Goal: Task Accomplishment & Management: Complete application form

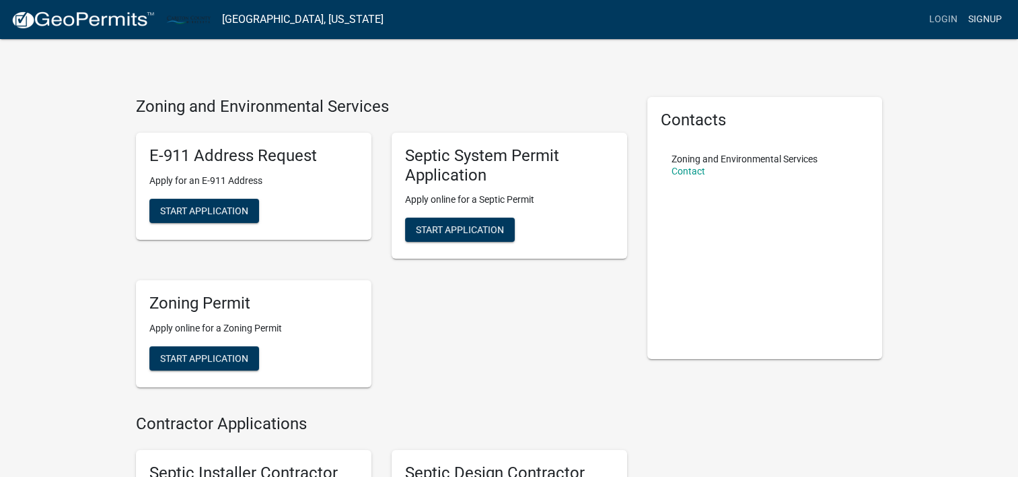
click at [996, 20] on link "Signup" at bounding box center [985, 20] width 44 height 26
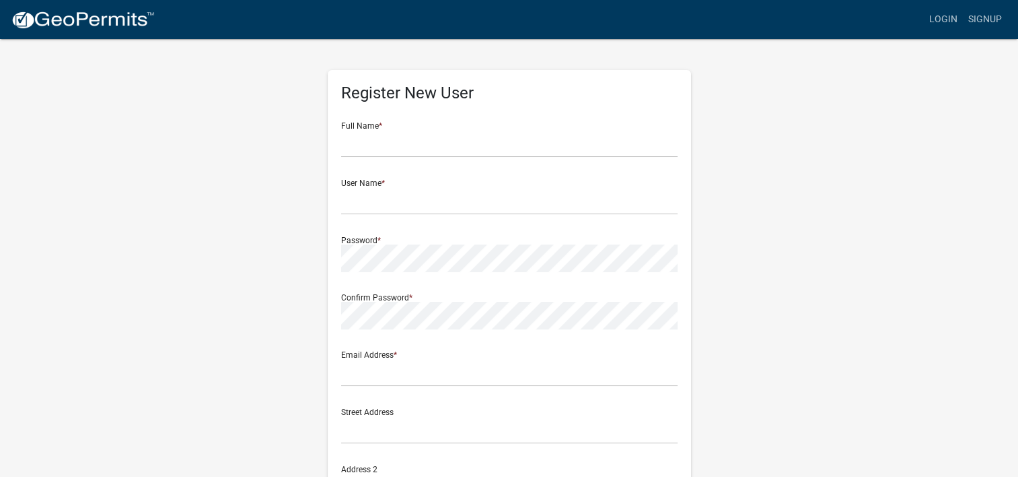
click at [514, 118] on div "Full Name *" at bounding box center [509, 134] width 337 height 46
click at [506, 141] on input "text" at bounding box center [509, 144] width 337 height 28
type input "[PERSON_NAME]"
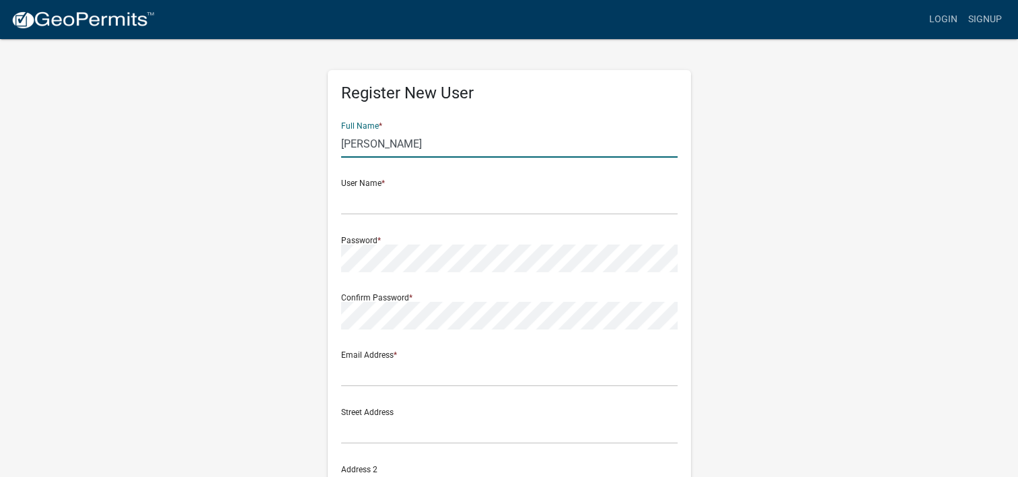
type input "[STREET_ADDRESS]"
type input "Wrenshall"
type input "MN"
type input "55797"
type input "2183437523"
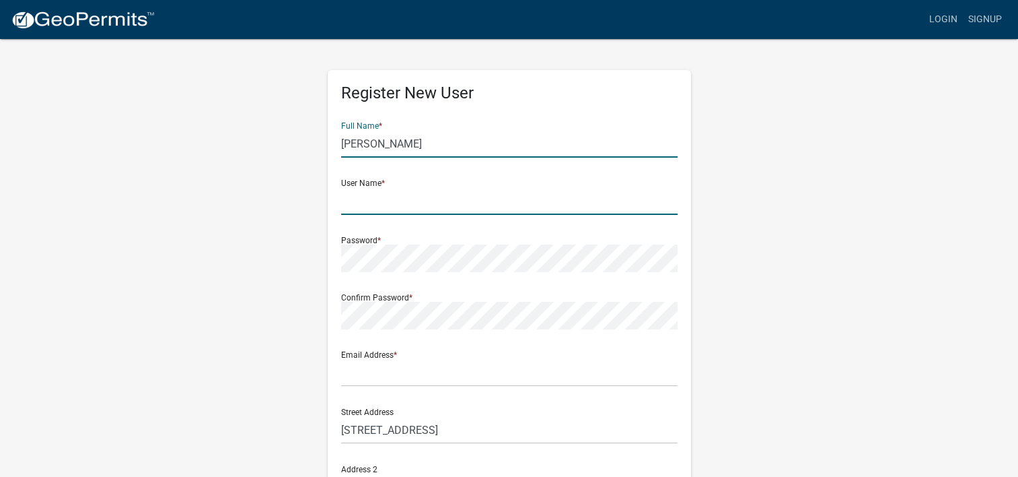
click at [492, 199] on input "text" at bounding box center [509, 201] width 337 height 28
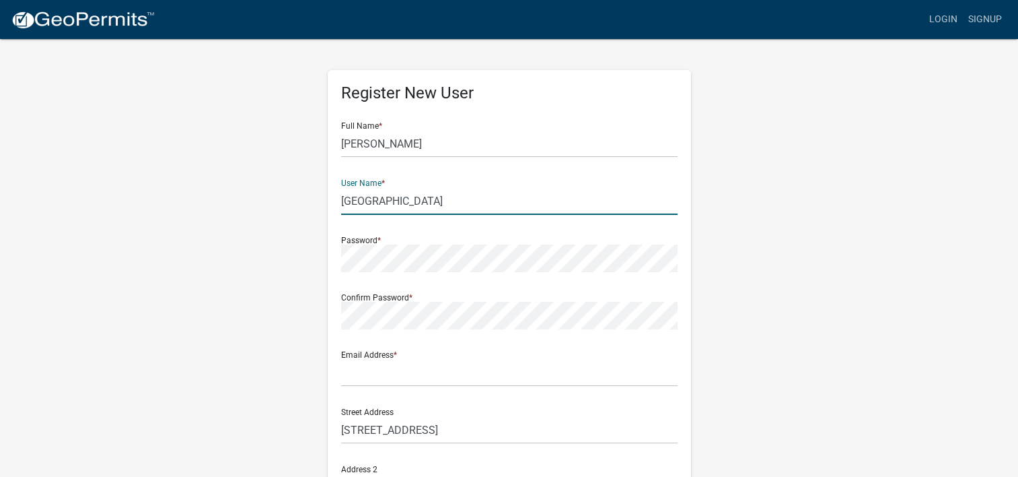
type input "[GEOGRAPHIC_DATA]"
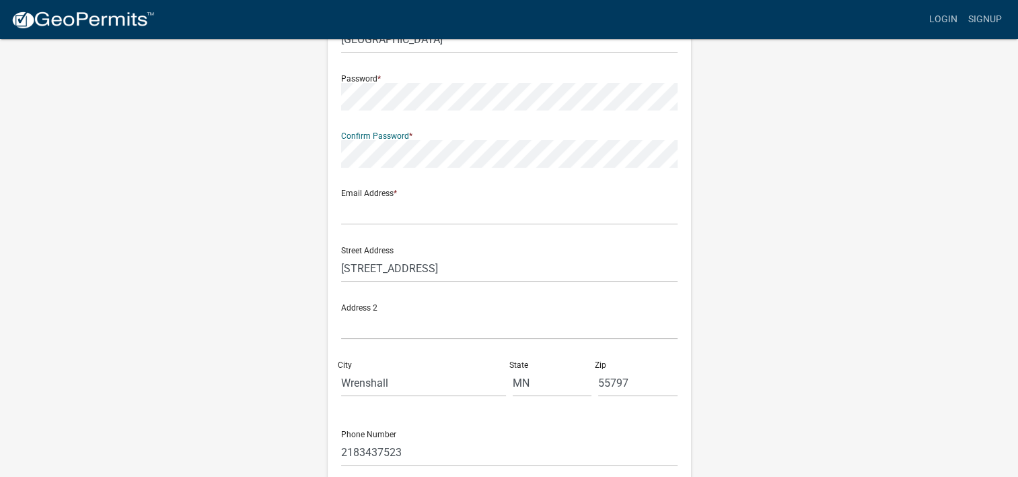
scroll to position [163, 0]
click at [574, 206] on input "text" at bounding box center [509, 210] width 337 height 28
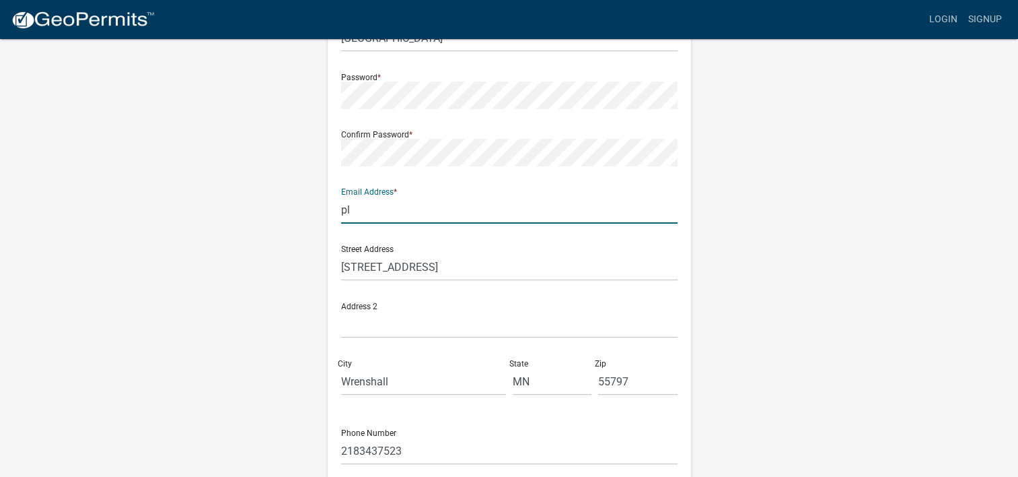
type input "[EMAIL_ADDRESS][DOMAIN_NAME]"
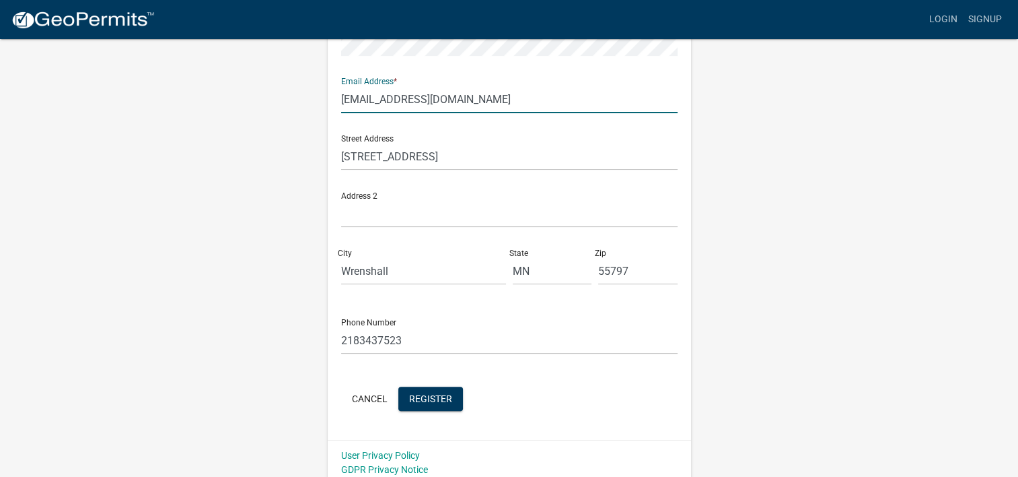
scroll to position [281, 0]
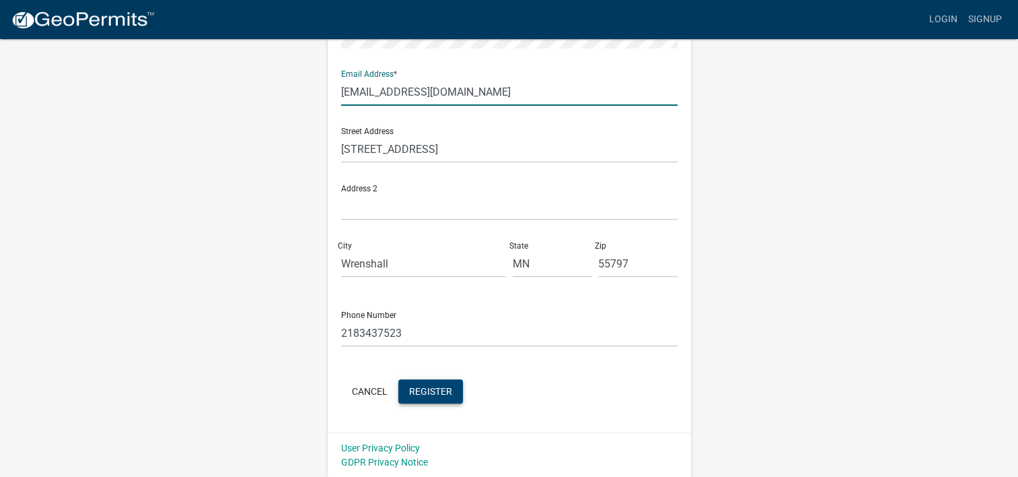
click at [431, 390] on span "Register" at bounding box center [430, 390] width 43 height 11
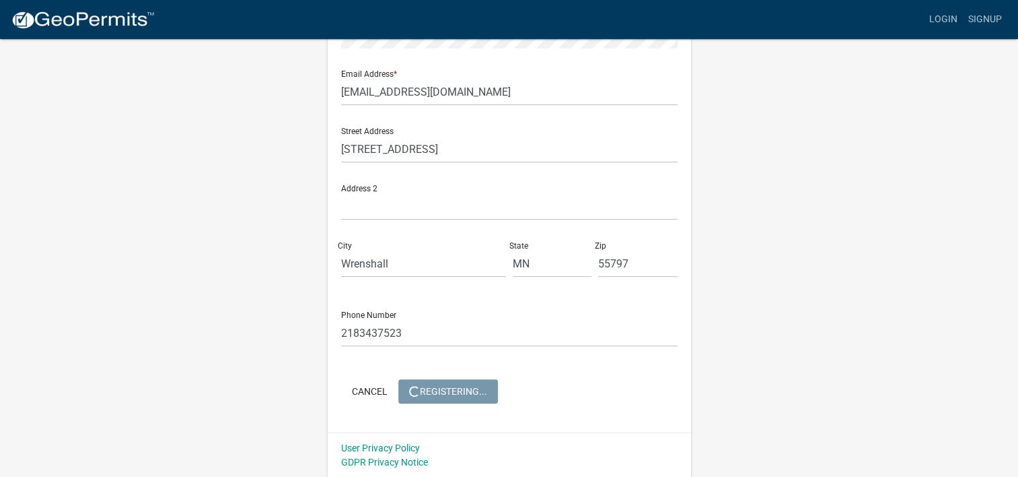
scroll to position [0, 0]
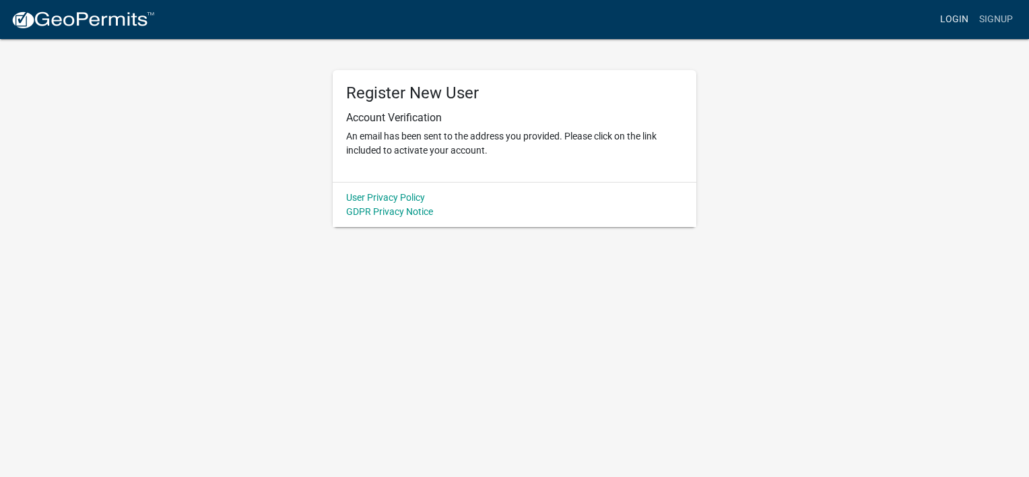
click at [959, 13] on link "Login" at bounding box center [953, 20] width 39 height 26
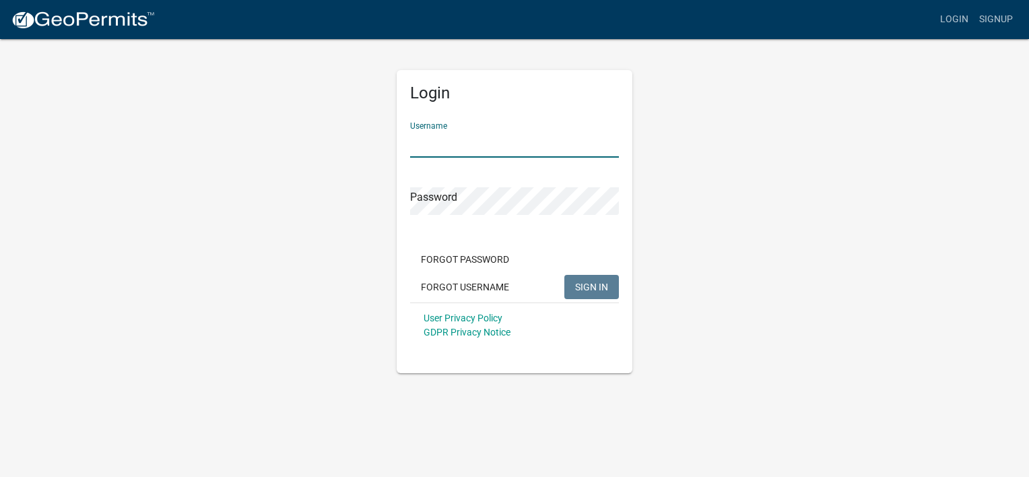
click at [559, 146] on input "Username" at bounding box center [514, 144] width 209 height 28
type input "[GEOGRAPHIC_DATA]"
click at [551, 173] on div "Password" at bounding box center [514, 191] width 209 height 46
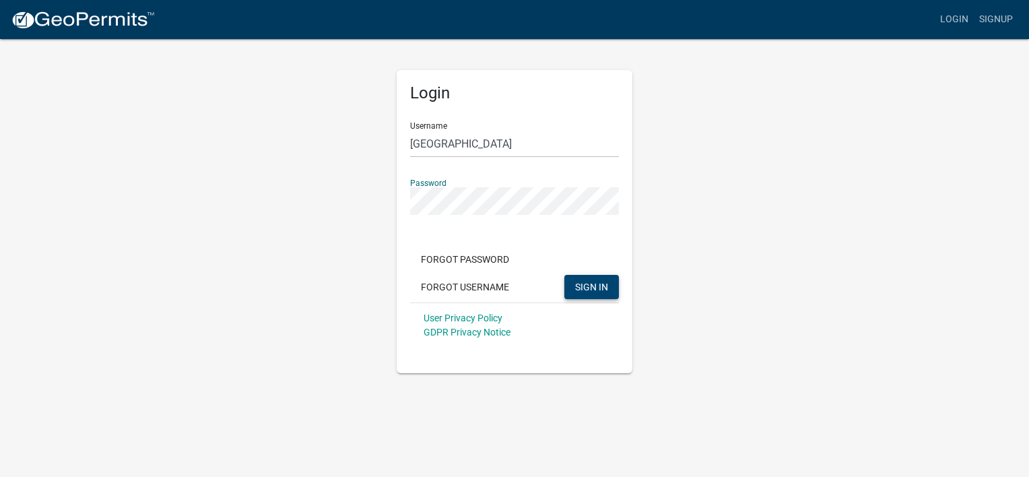
click at [607, 281] on span "SIGN IN" at bounding box center [591, 286] width 33 height 11
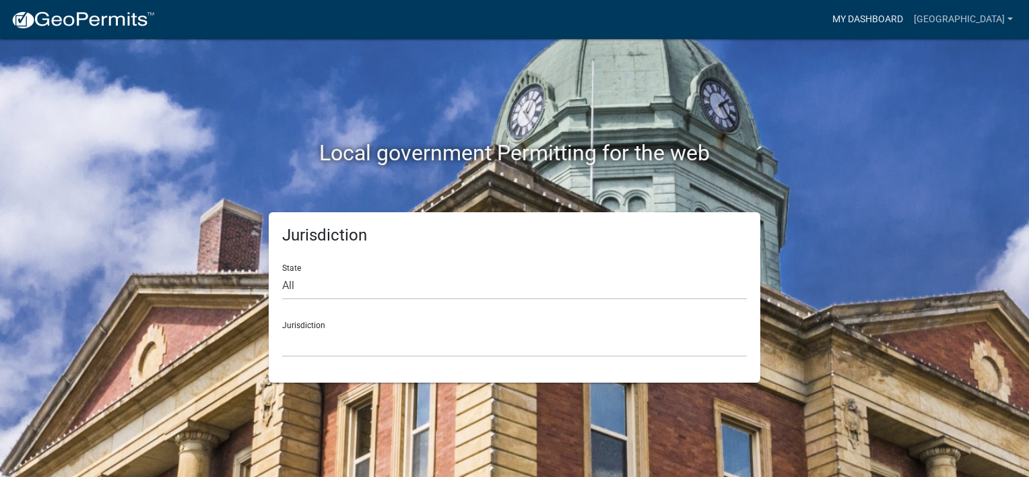
click at [862, 21] on link "My Dashboard" at bounding box center [867, 20] width 81 height 26
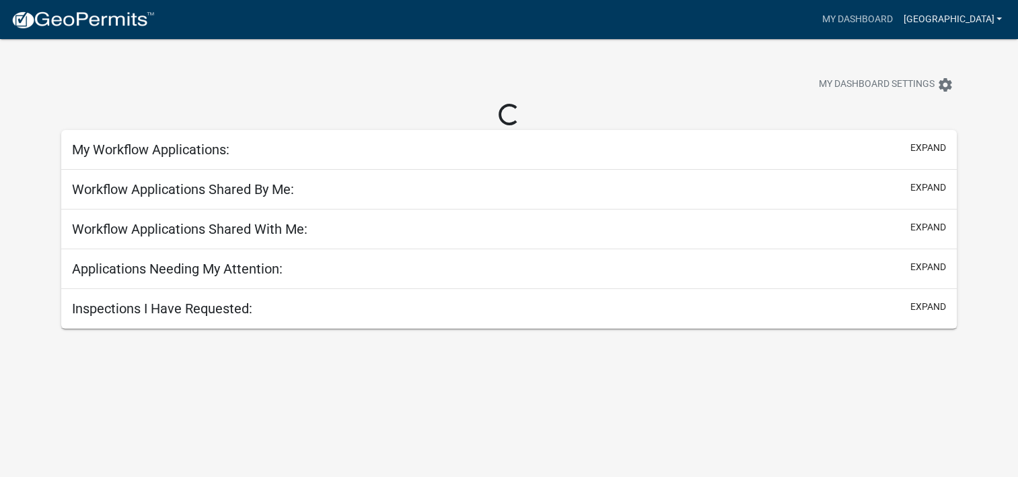
click at [929, 20] on link "[GEOGRAPHIC_DATA]" at bounding box center [953, 20] width 110 height 26
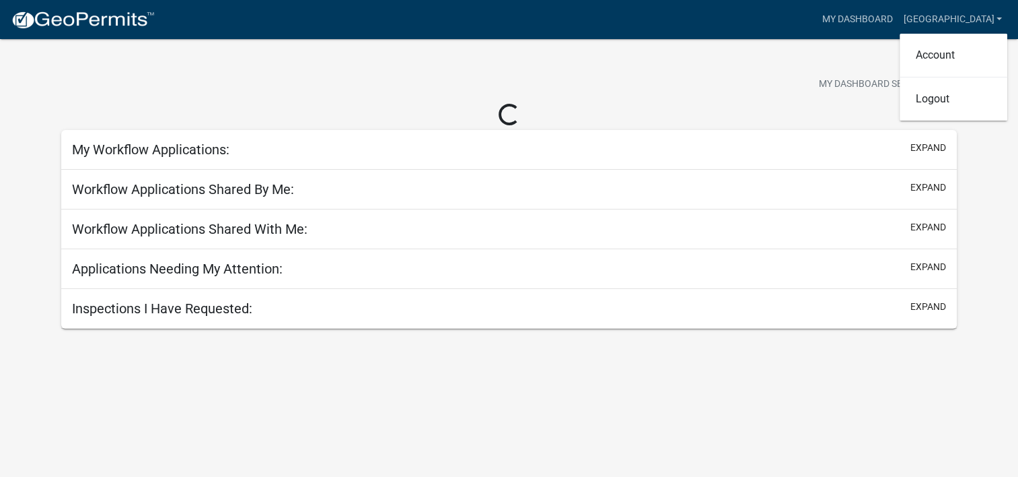
click at [862, 61] on div "My Dashboard Settings settings" at bounding box center [509, 70] width 917 height 62
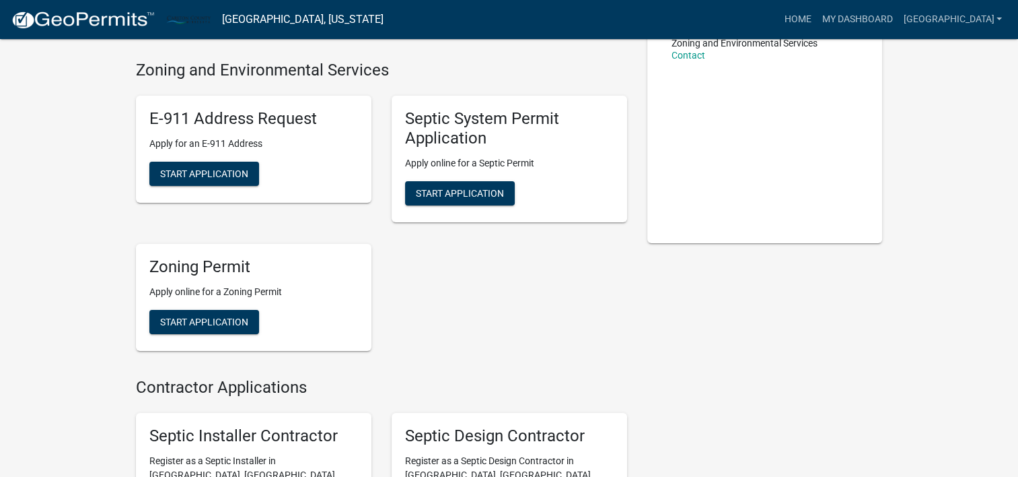
scroll to position [118, 0]
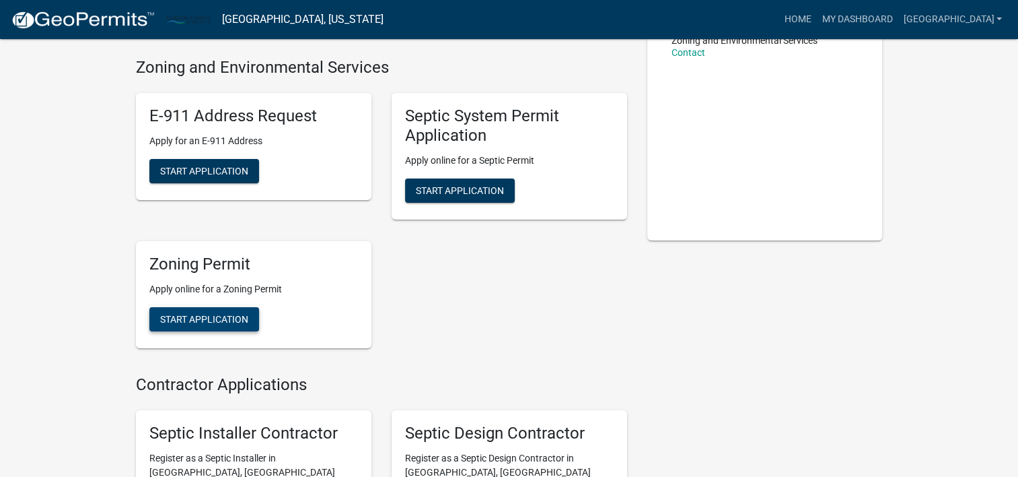
click at [211, 316] on span "Start Application" at bounding box center [204, 318] width 88 height 11
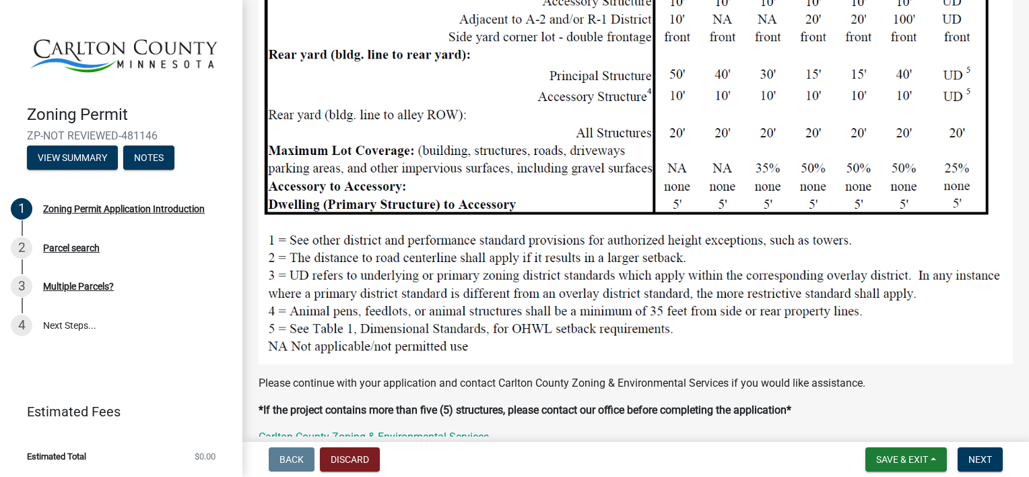
scroll to position [1479, 0]
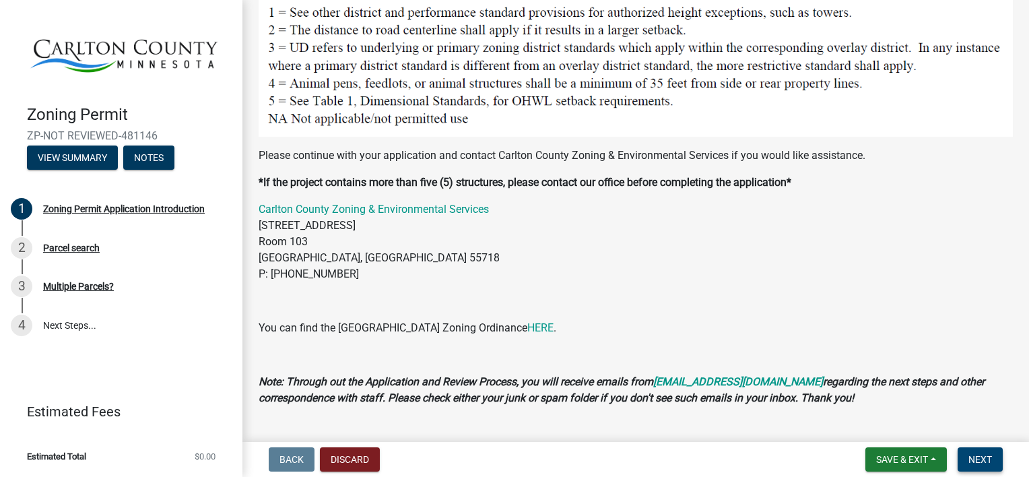
click at [973, 460] on span "Next" at bounding box center [980, 459] width 24 height 11
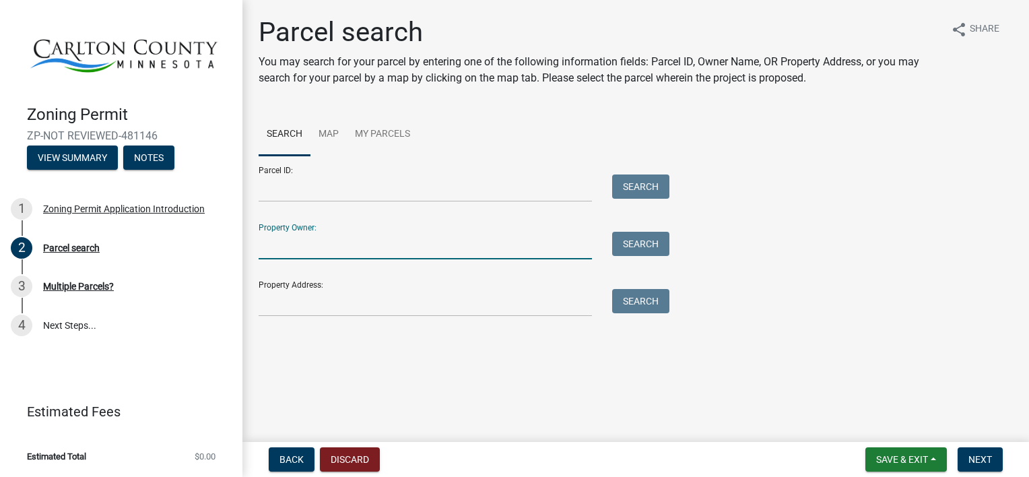
click at [398, 244] on input "Property Owner:" at bounding box center [424, 246] width 333 height 28
type input "[PERSON_NAME]"
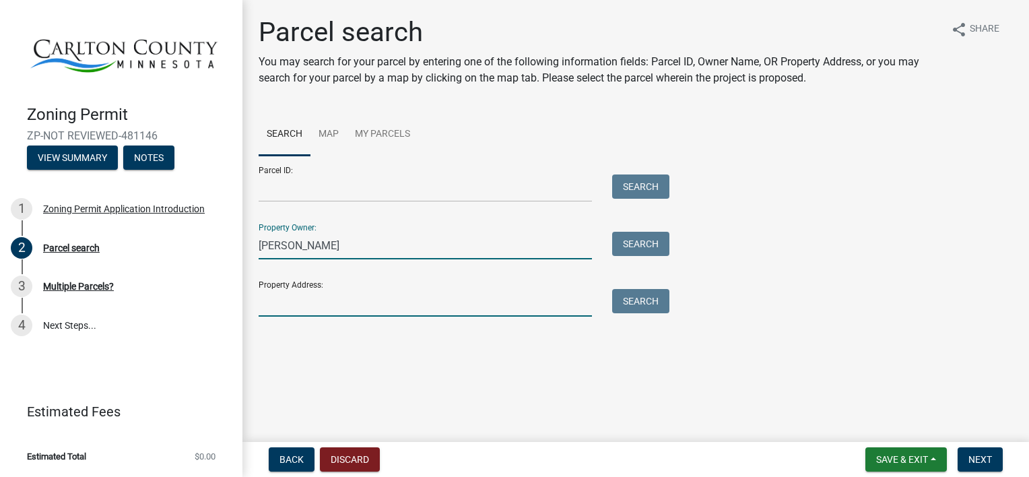
type input "[STREET_ADDRESS]"
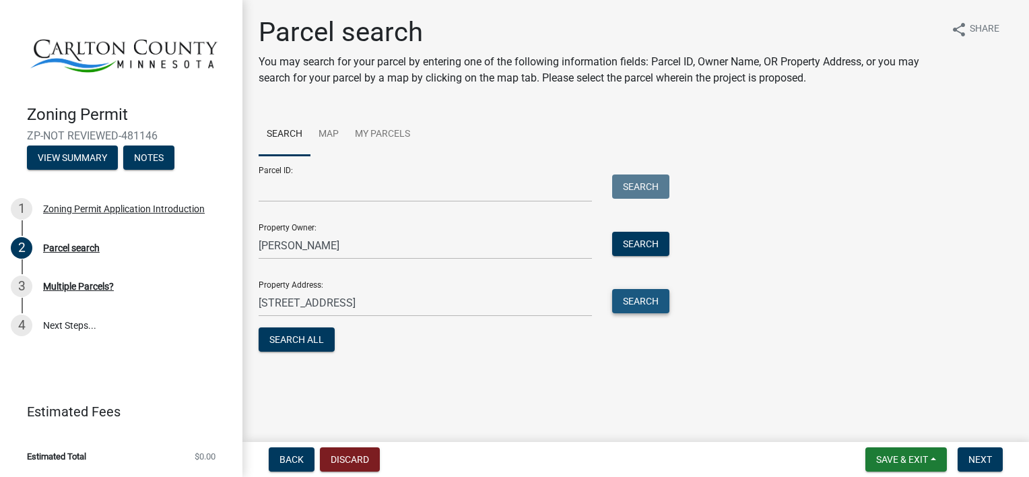
click at [647, 295] on button "Search" at bounding box center [640, 301] width 57 height 24
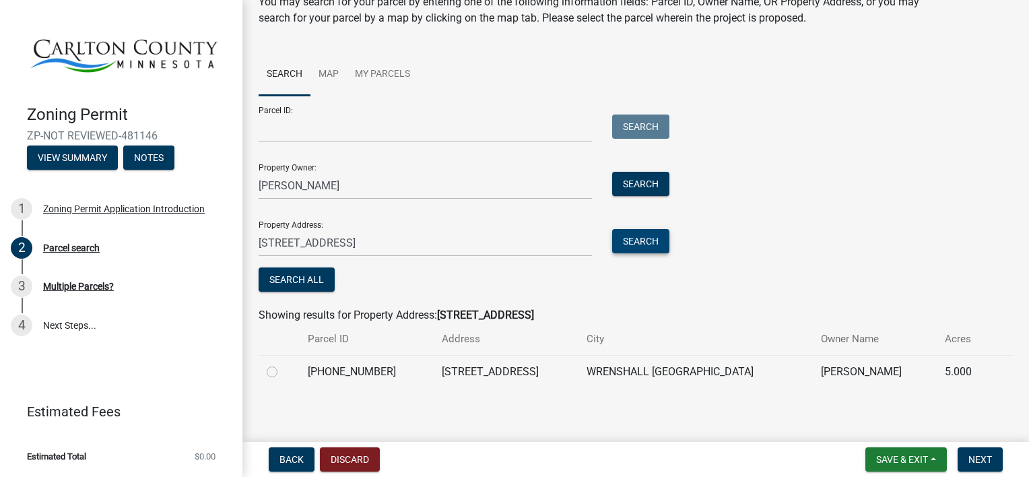
scroll to position [64, 0]
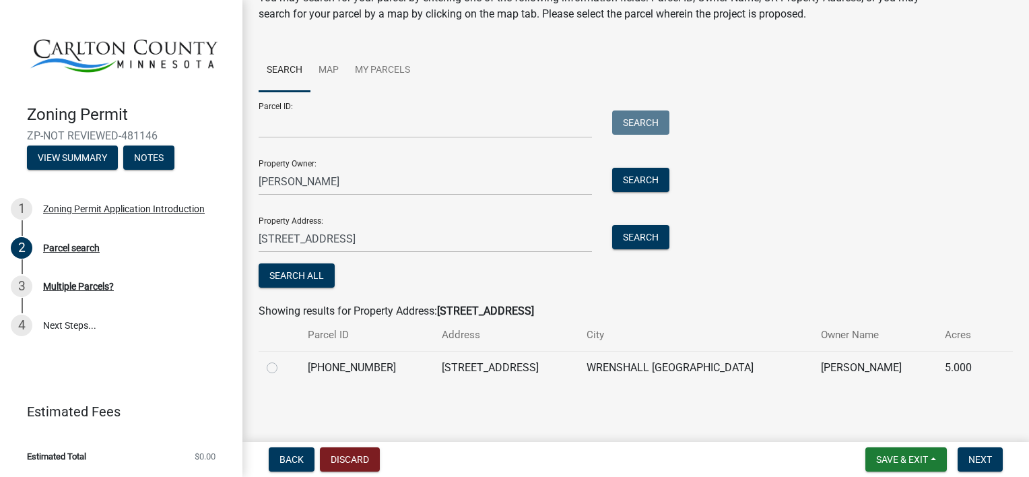
click at [283, 359] on label at bounding box center [283, 359] width 0 height 0
click at [283, 367] on input "radio" at bounding box center [287, 363] width 9 height 9
radio input "true"
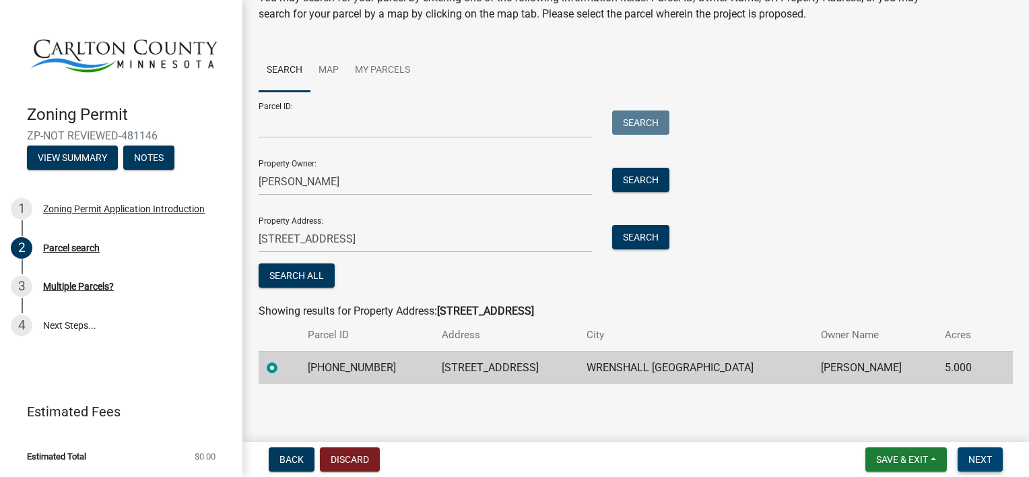
click at [983, 461] on span "Next" at bounding box center [980, 459] width 24 height 11
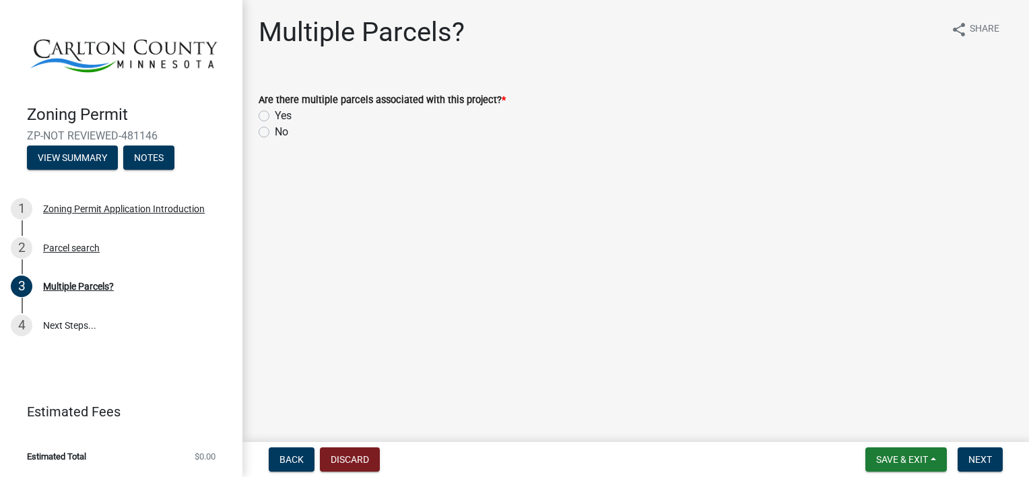
click at [275, 133] on label "No" at bounding box center [281, 132] width 13 height 16
click at [275, 133] on input "No" at bounding box center [279, 128] width 9 height 9
radio input "true"
click at [983, 454] on span "Next" at bounding box center [980, 459] width 24 height 11
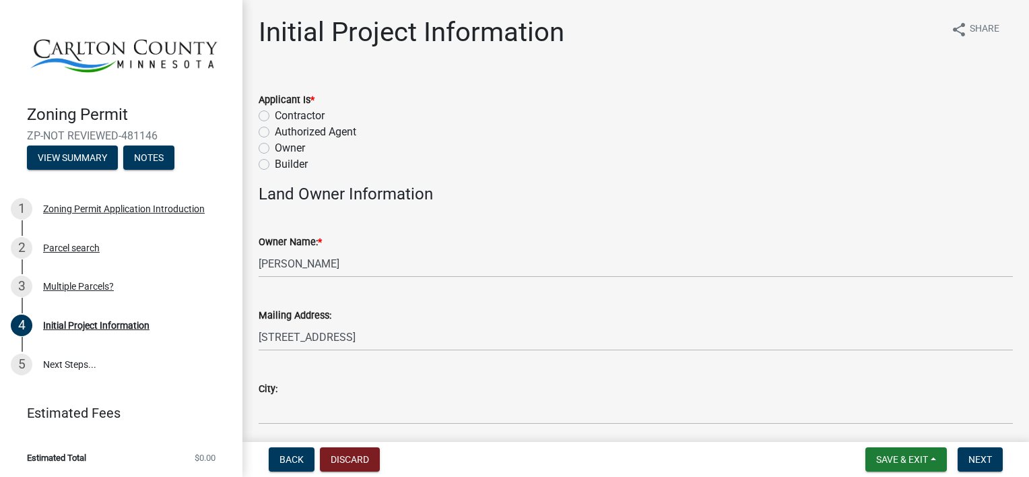
click at [275, 153] on label "Owner" at bounding box center [290, 148] width 30 height 16
click at [275, 149] on input "Owner" at bounding box center [279, 144] width 9 height 9
radio input "true"
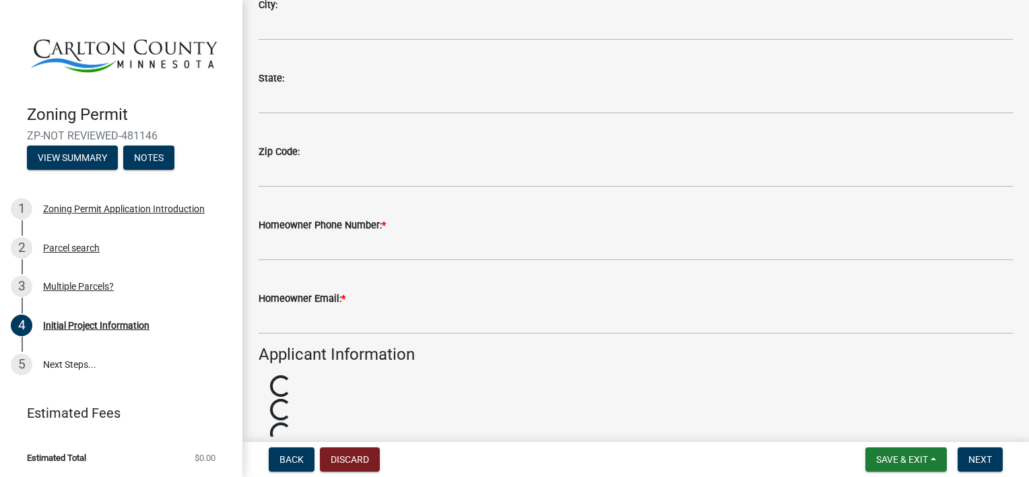
scroll to position [390, 0]
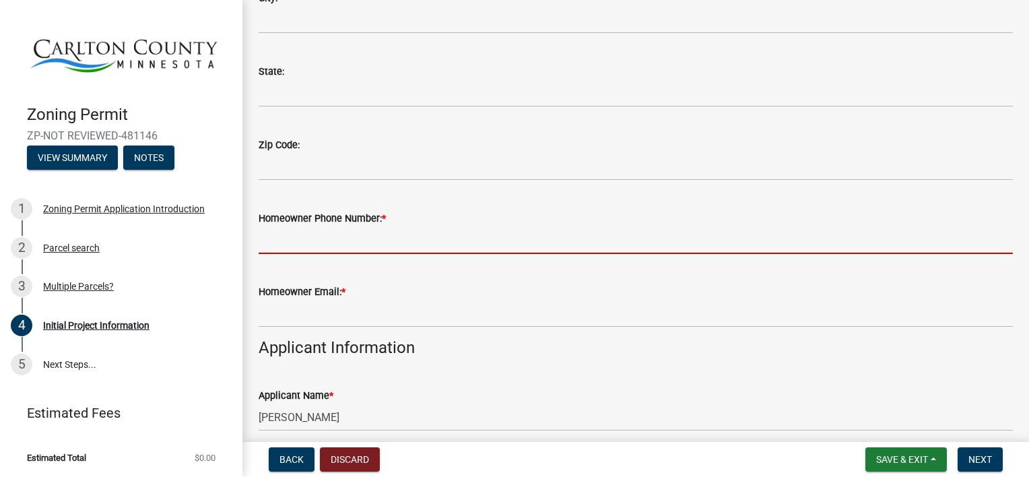
click at [730, 237] on input "Homeowner Phone Number: *" at bounding box center [635, 240] width 754 height 28
type input "2183437523"
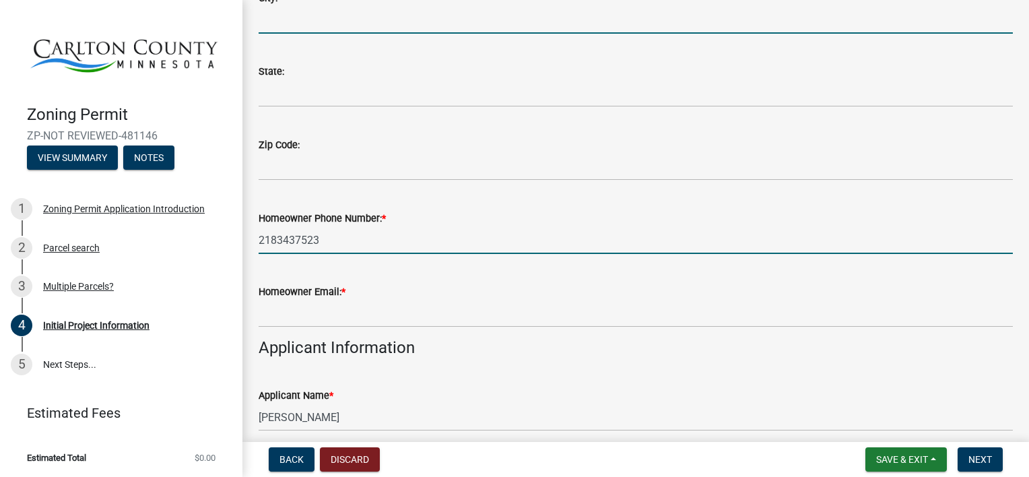
type input "Wrenshall"
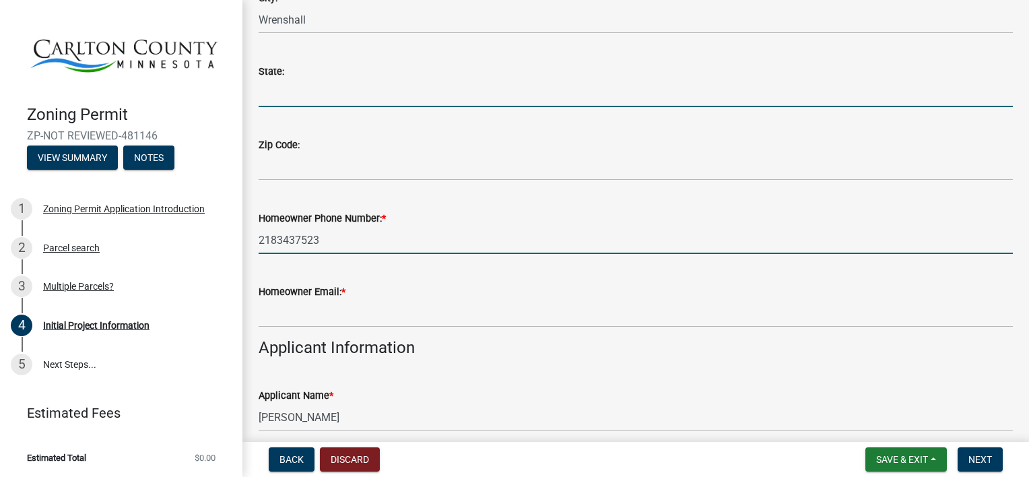
type input "MN"
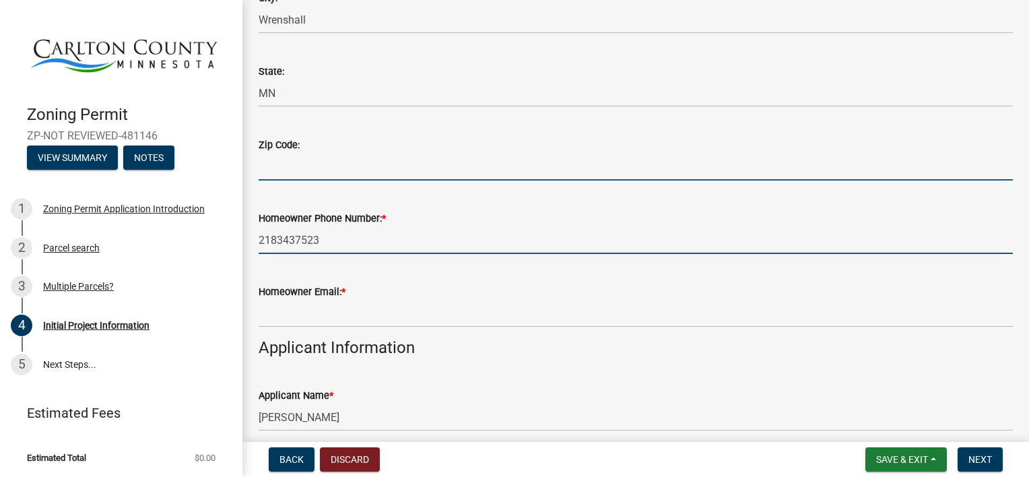
type input "55797"
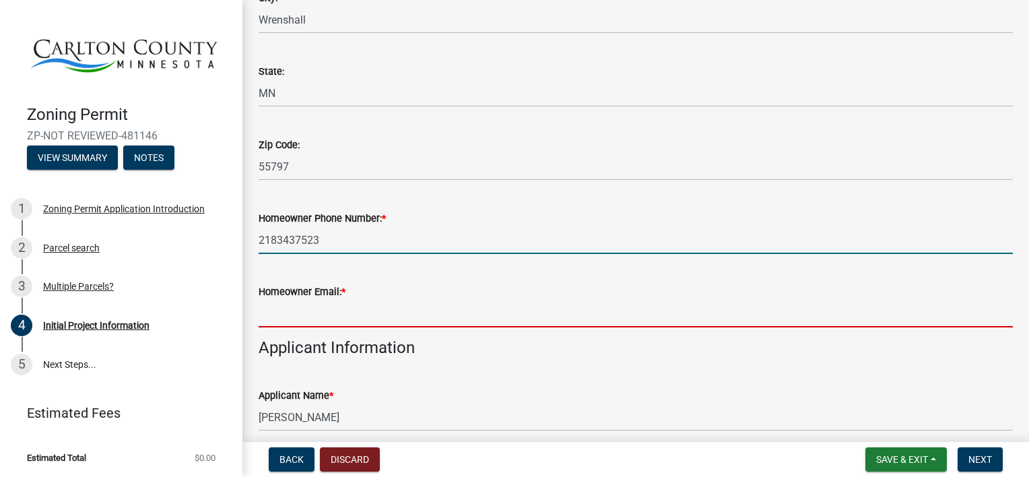
type input "[EMAIL_ADDRESS][DOMAIN_NAME]"
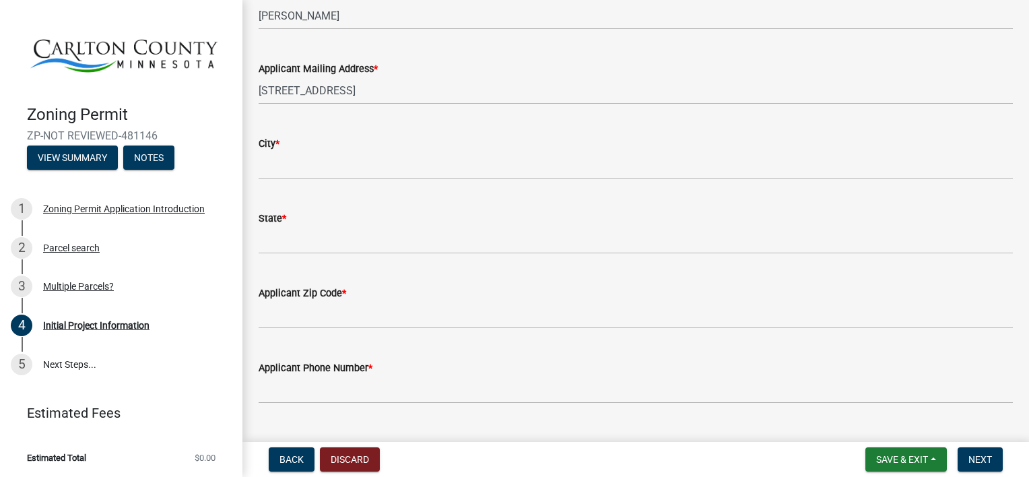
scroll to position [794, 0]
click at [854, 189] on div "State *" at bounding box center [635, 220] width 754 height 63
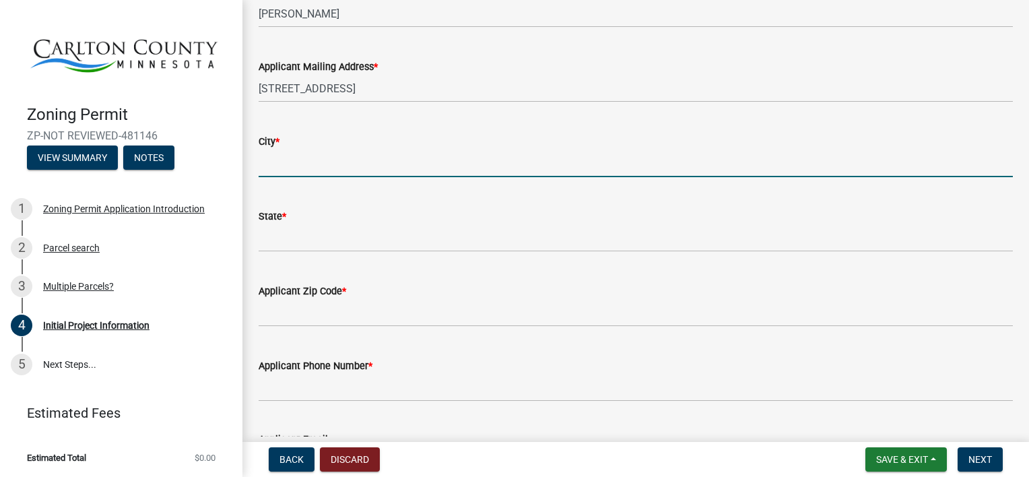
click at [454, 151] on input "City *" at bounding box center [635, 163] width 754 height 28
type input "Wrenshall"
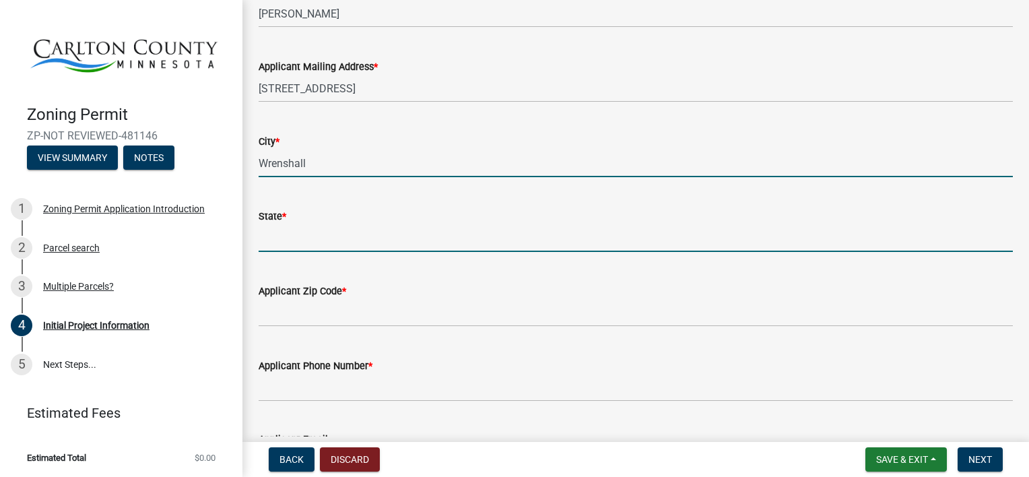
type input "MN"
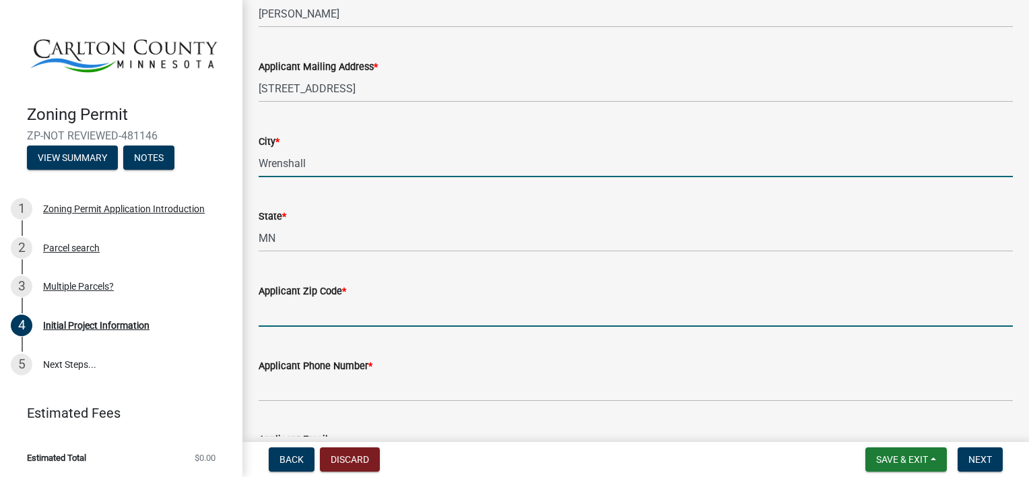
type input "55797"
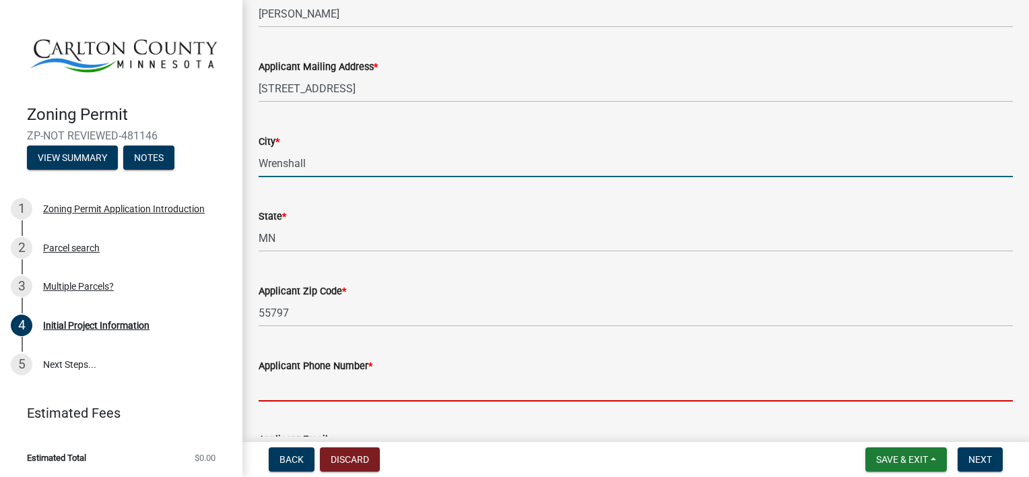
type input "2183437523"
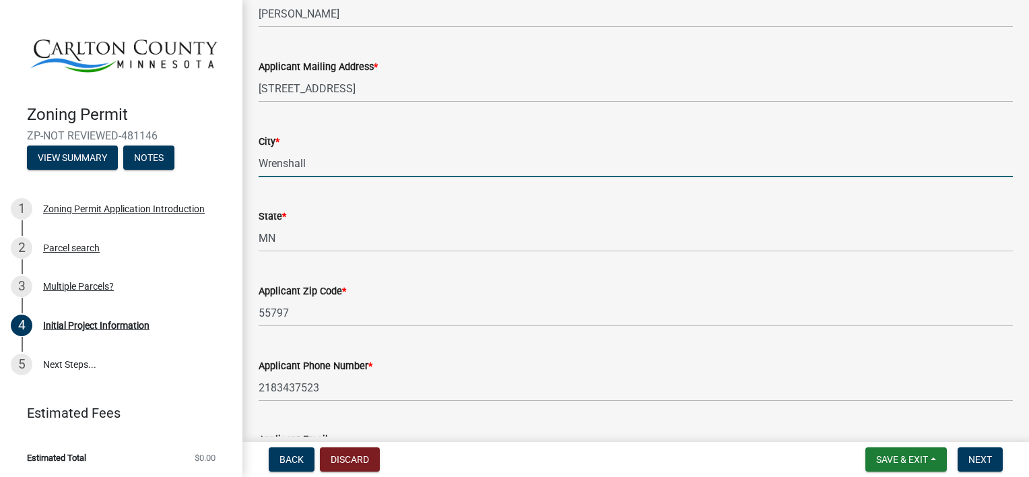
type input "[EMAIL_ADDRESS][DOMAIN_NAME]"
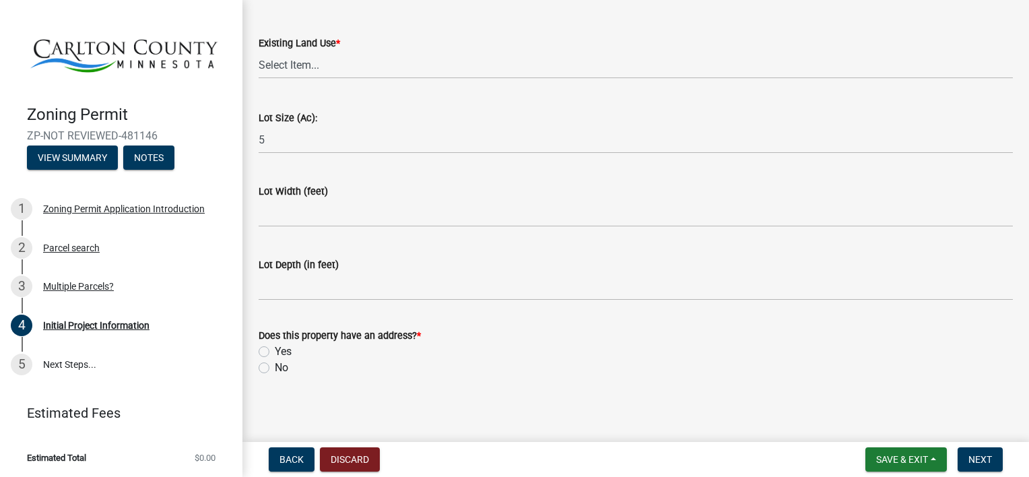
scroll to position [1863, 0]
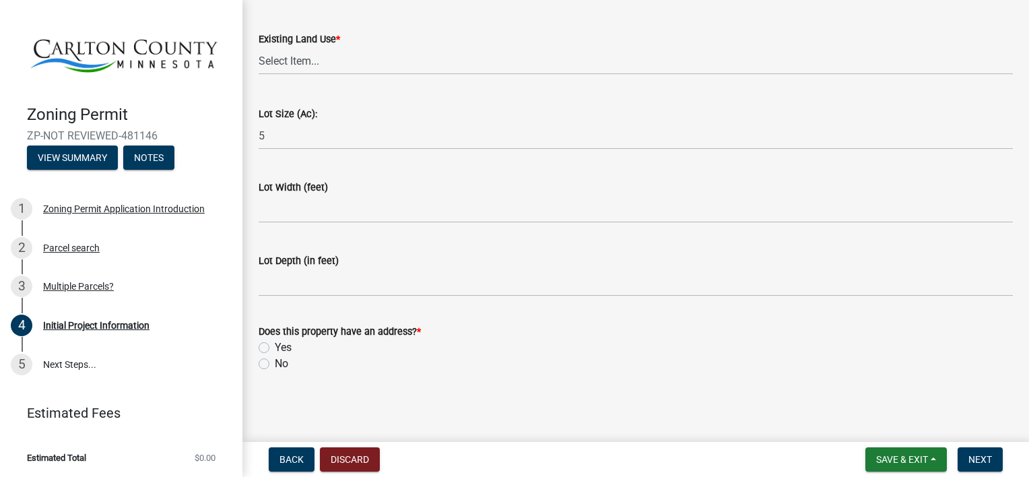
click at [275, 351] on label "Yes" at bounding box center [283, 347] width 17 height 16
click at [275, 348] on input "Yes" at bounding box center [279, 343] width 9 height 9
radio input "true"
click at [984, 459] on span "Next" at bounding box center [980, 459] width 24 height 11
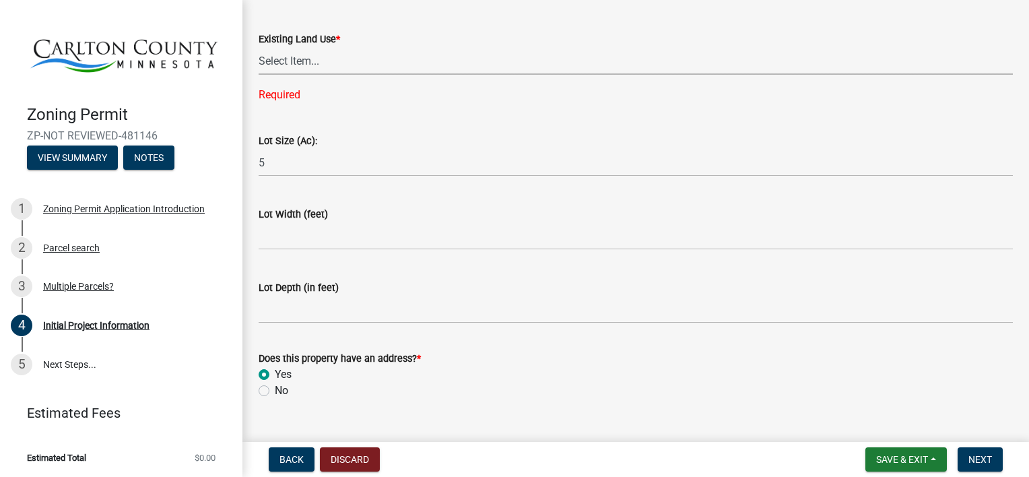
click at [456, 49] on select "Select Item... Residential Commercial Recreational/hunting Agricultural" at bounding box center [635, 61] width 754 height 28
click at [258, 47] on select "Select Item... Residential Commercial Recreational/hunting Agricultural" at bounding box center [635, 61] width 754 height 28
select select "33d21d3a-ebb3-419e-8315-ef7213d04586"
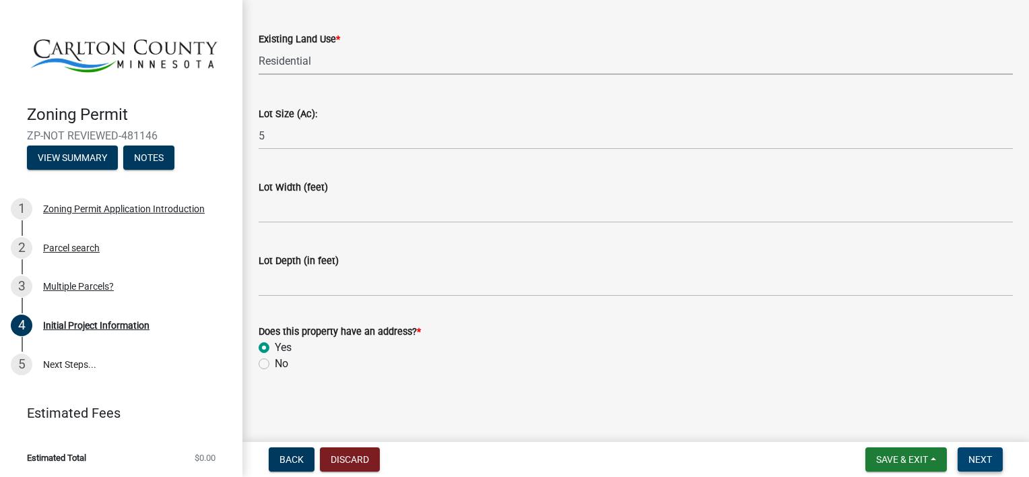
click at [983, 458] on span "Next" at bounding box center [980, 459] width 24 height 11
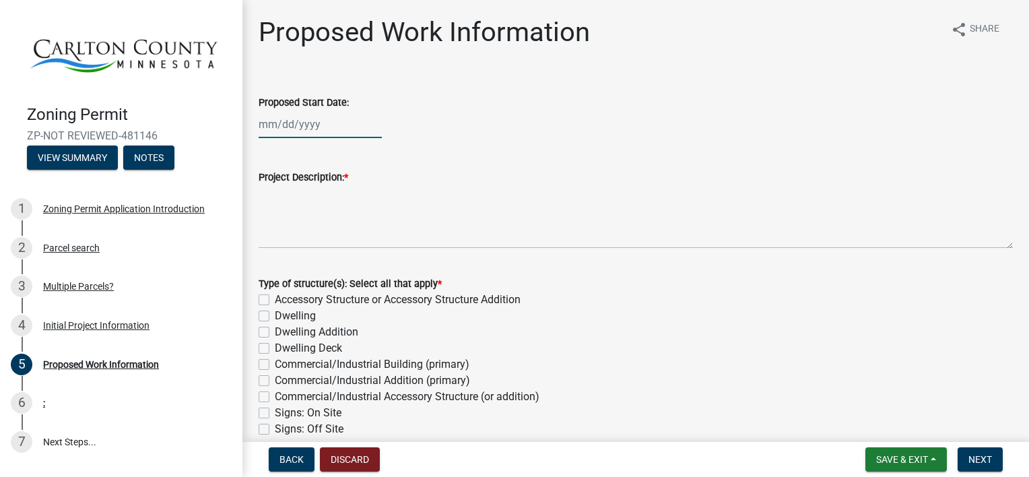
click at [289, 119] on div at bounding box center [319, 124] width 123 height 28
select select "9"
select select "2025"
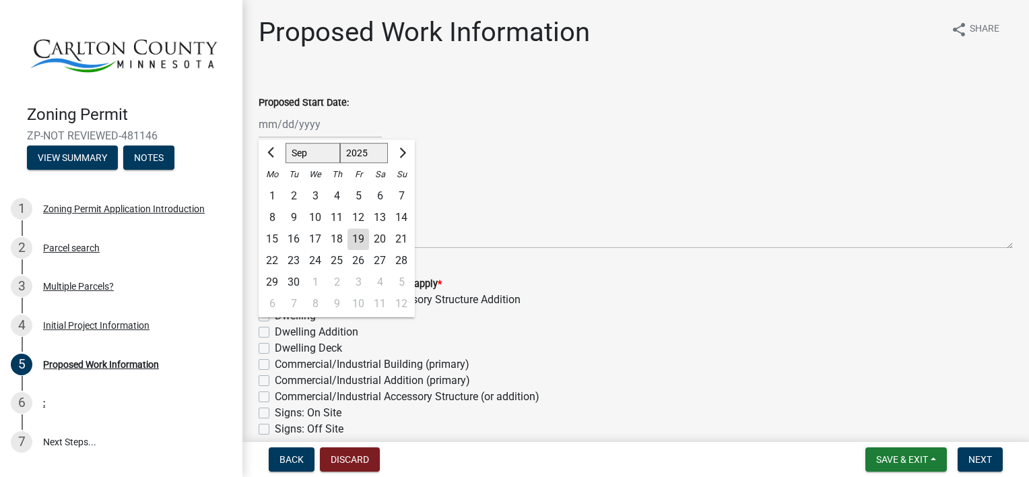
click at [357, 258] on div "26" at bounding box center [358, 261] width 22 height 22
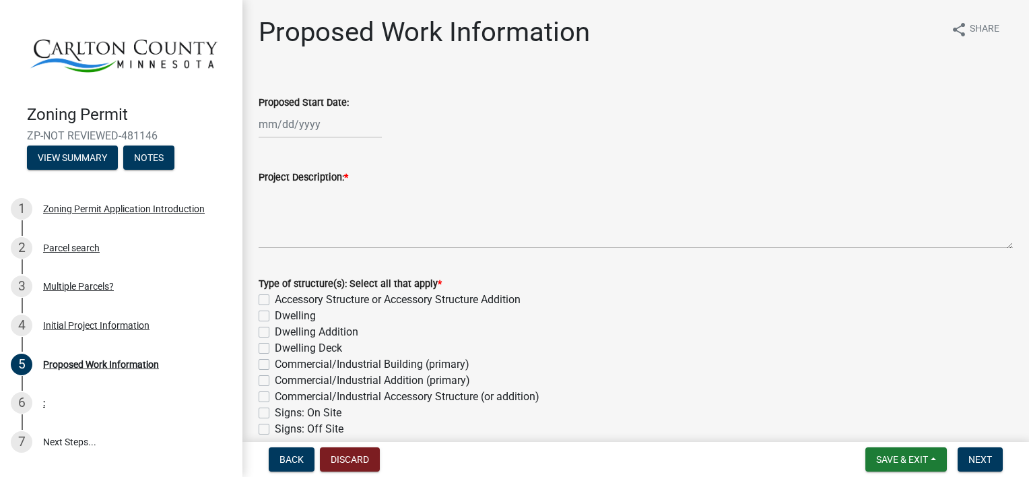
type input "[DATE]"
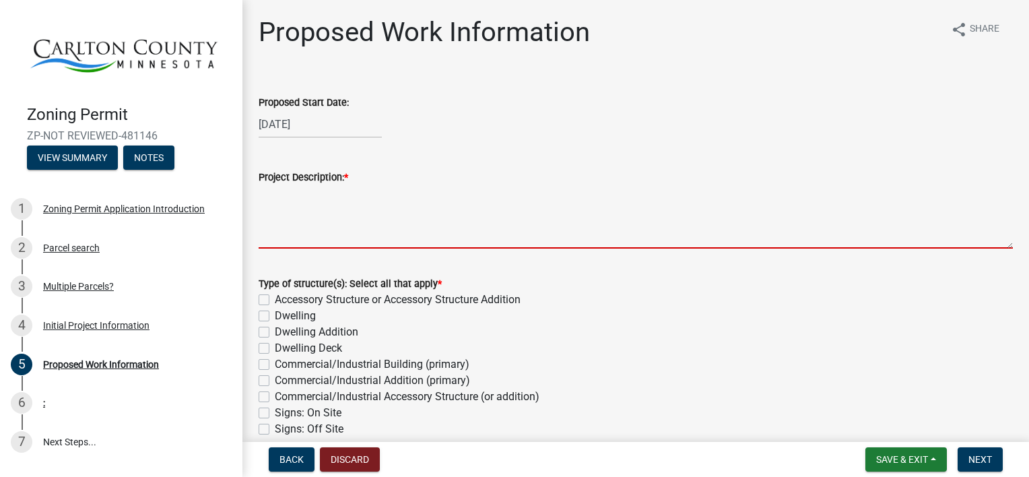
click at [460, 217] on textarea "Project Description: *" at bounding box center [635, 216] width 754 height 63
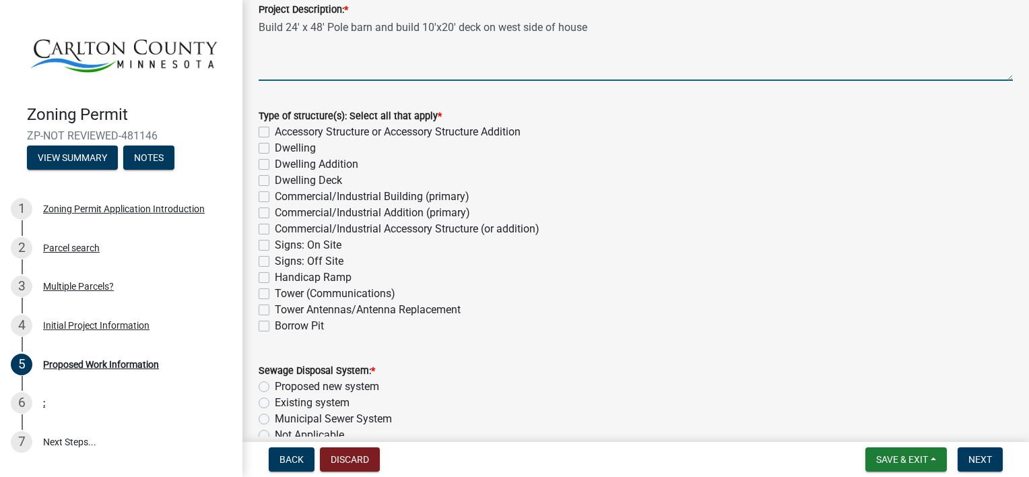
scroll to position [175, 0]
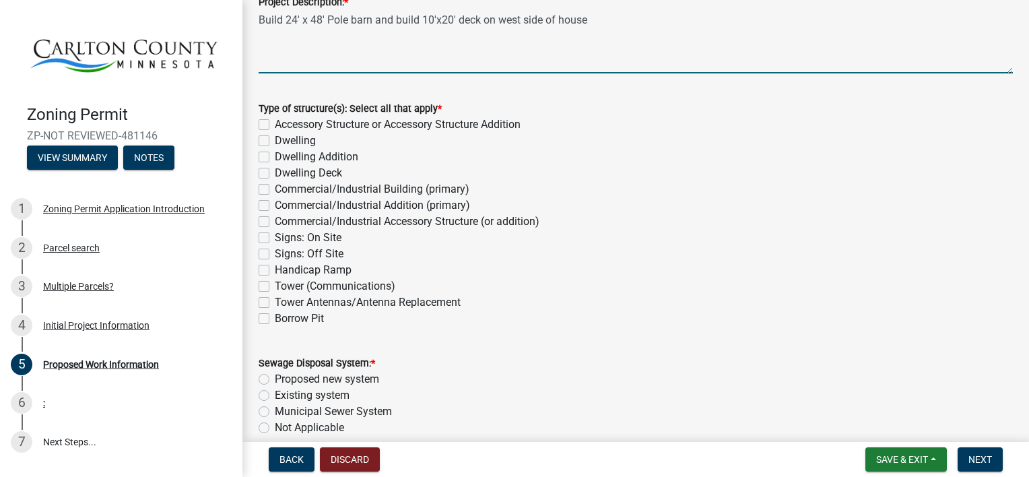
type textarea "Build 24' x 48' Pole barn and build 10'x20' deck on west side of house"
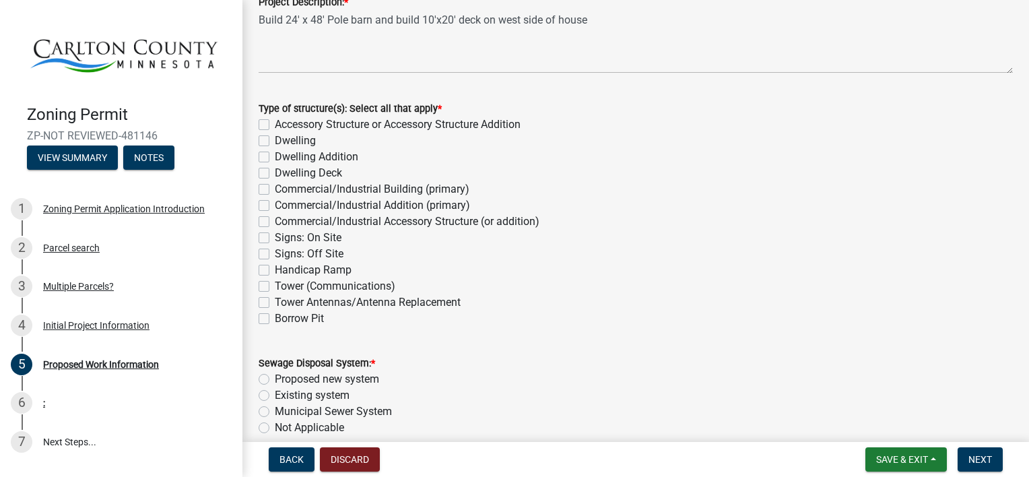
click at [275, 126] on label "Accessory Structure or Accessory Structure Addition" at bounding box center [398, 124] width 246 height 16
click at [275, 125] on input "Accessory Structure or Accessory Structure Addition" at bounding box center [279, 120] width 9 height 9
checkbox input "true"
checkbox input "false"
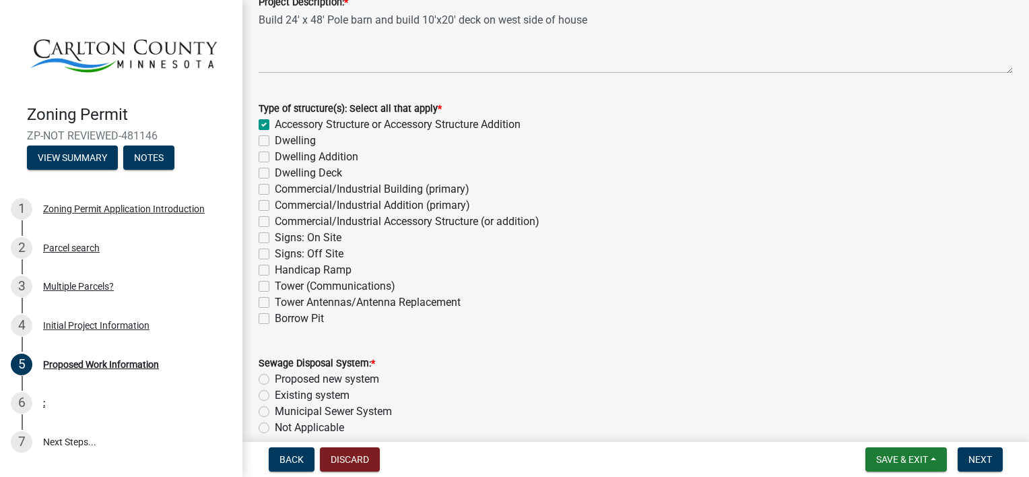
checkbox input "false"
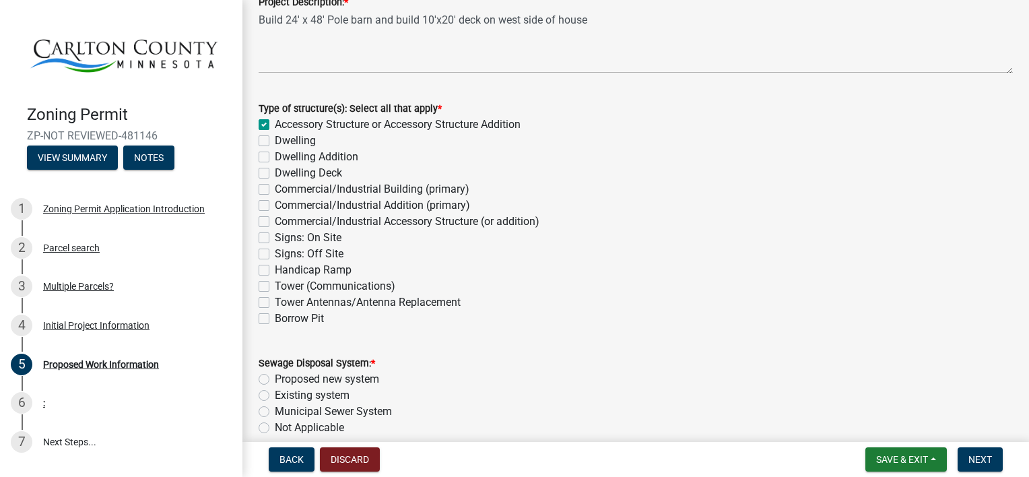
checkbox input "false"
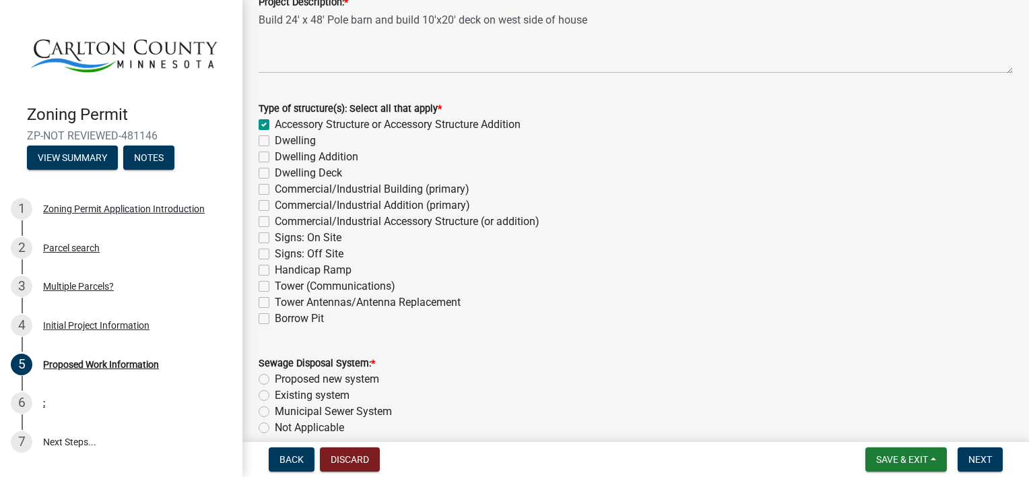
click at [271, 173] on div "Dwelling Deck" at bounding box center [635, 173] width 754 height 16
click at [275, 172] on label "Dwelling Deck" at bounding box center [308, 173] width 67 height 16
click at [275, 172] on input "Dwelling Deck" at bounding box center [279, 169] width 9 height 9
checkbox input "true"
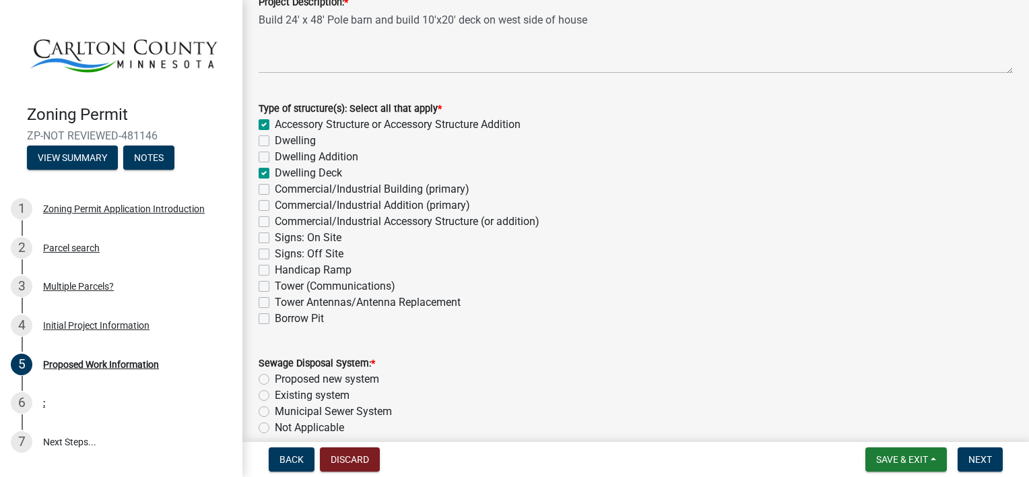
checkbox input "false"
checkbox input "true"
checkbox input "false"
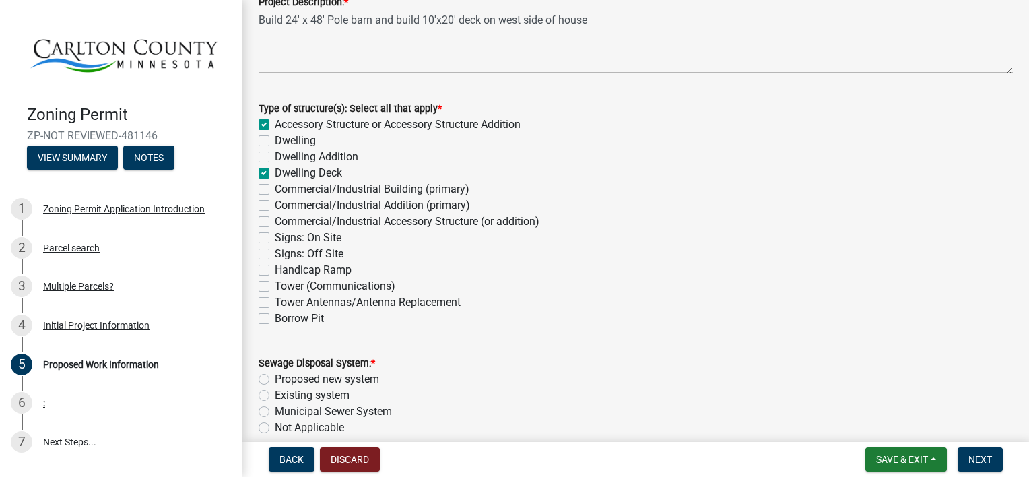
checkbox input "false"
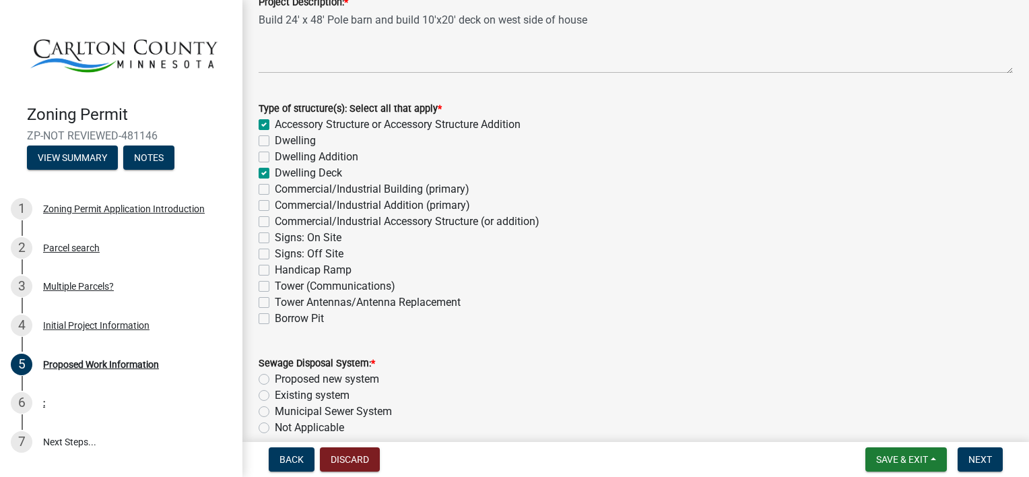
checkbox input "false"
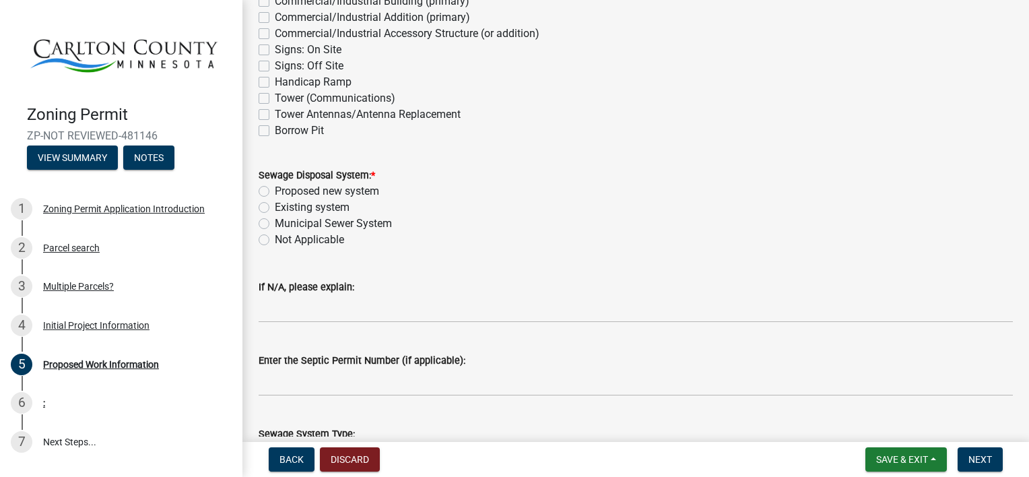
scroll to position [364, 0]
click at [275, 207] on label "Existing system" at bounding box center [312, 207] width 75 height 16
click at [275, 207] on input "Existing system" at bounding box center [279, 203] width 9 height 9
radio input "true"
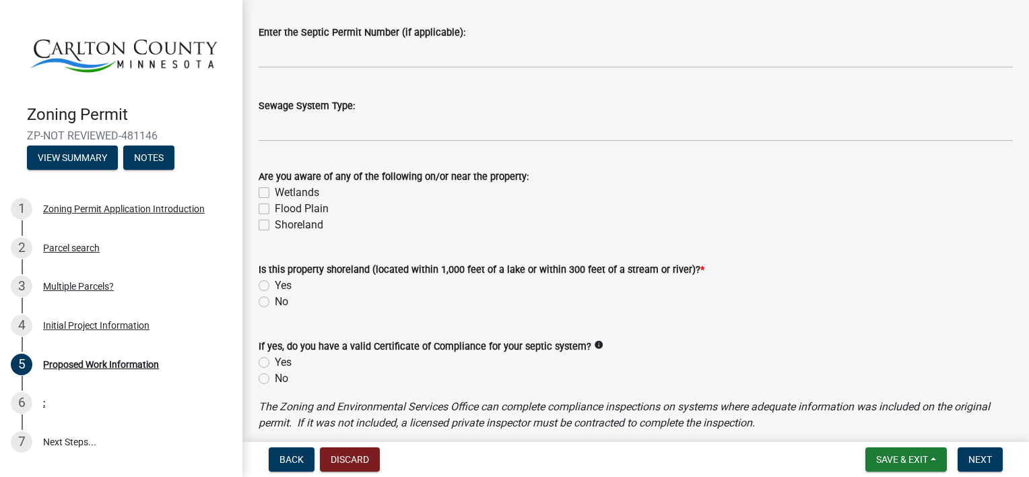
scroll to position [699, 0]
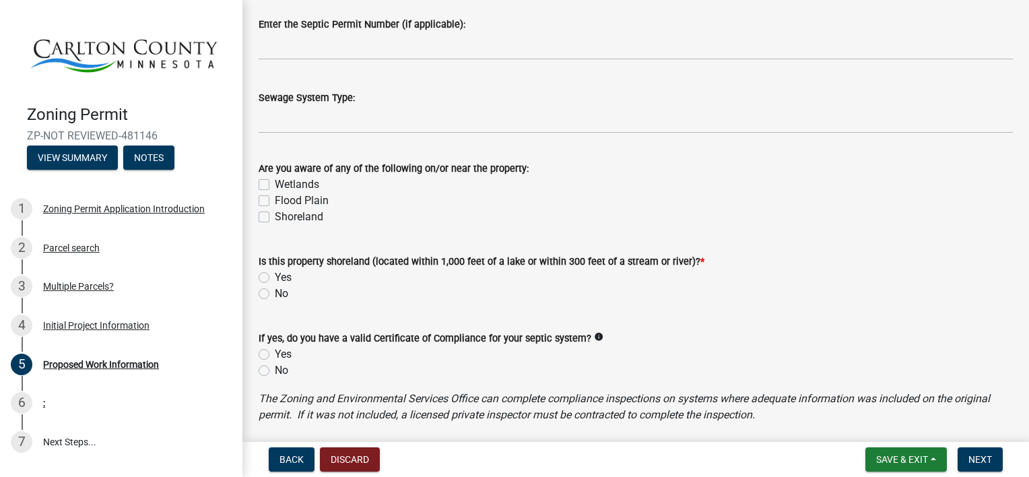
click at [275, 217] on label "Shoreland" at bounding box center [299, 217] width 48 height 16
click at [275, 217] on input "Shoreland" at bounding box center [279, 213] width 9 height 9
checkbox input "true"
checkbox input "false"
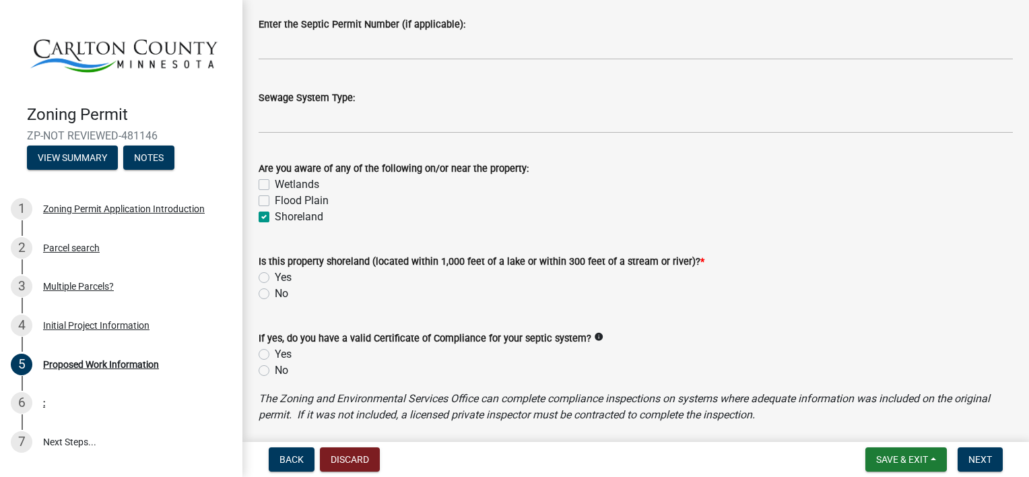
checkbox input "true"
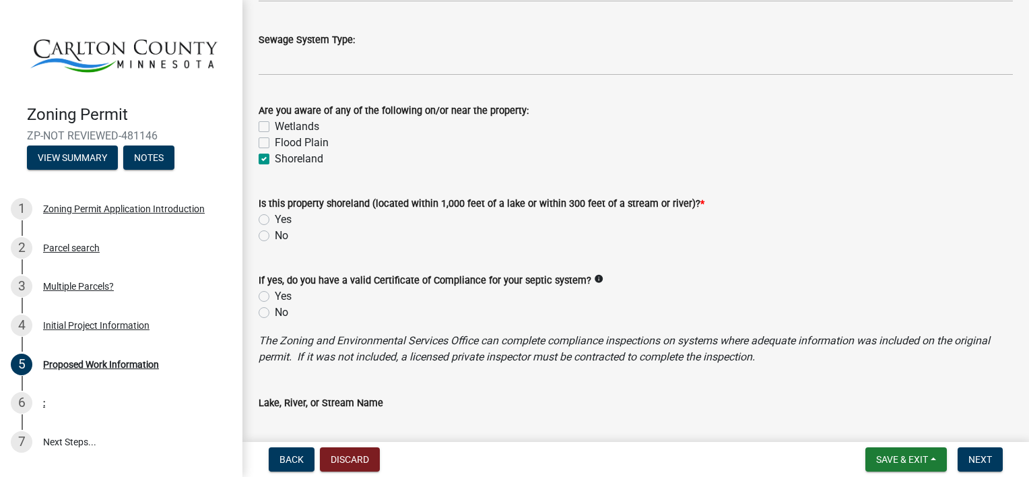
scroll to position [759, 0]
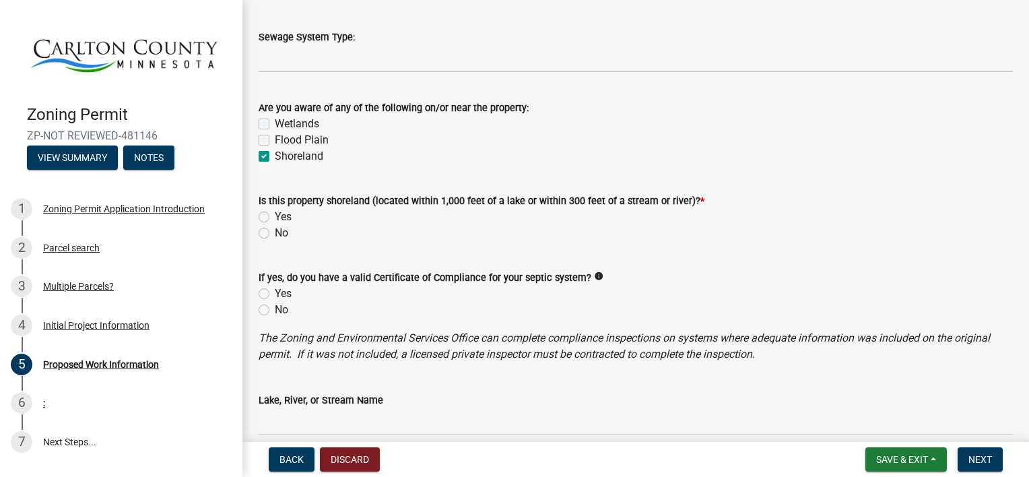
click at [275, 212] on label "Yes" at bounding box center [283, 217] width 17 height 16
click at [275, 212] on input "Yes" at bounding box center [279, 213] width 9 height 9
radio input "true"
click at [275, 312] on label "No" at bounding box center [281, 310] width 13 height 16
click at [275, 310] on input "No" at bounding box center [279, 306] width 9 height 9
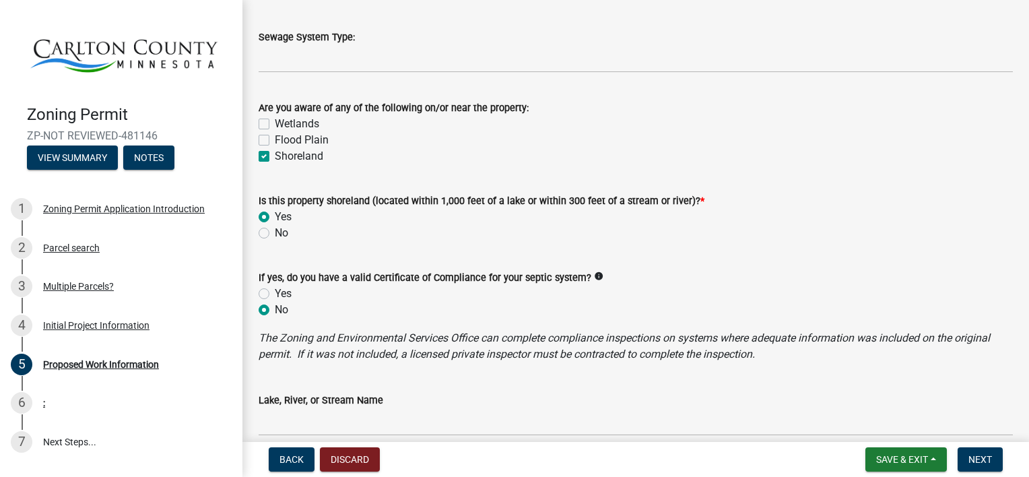
radio input "true"
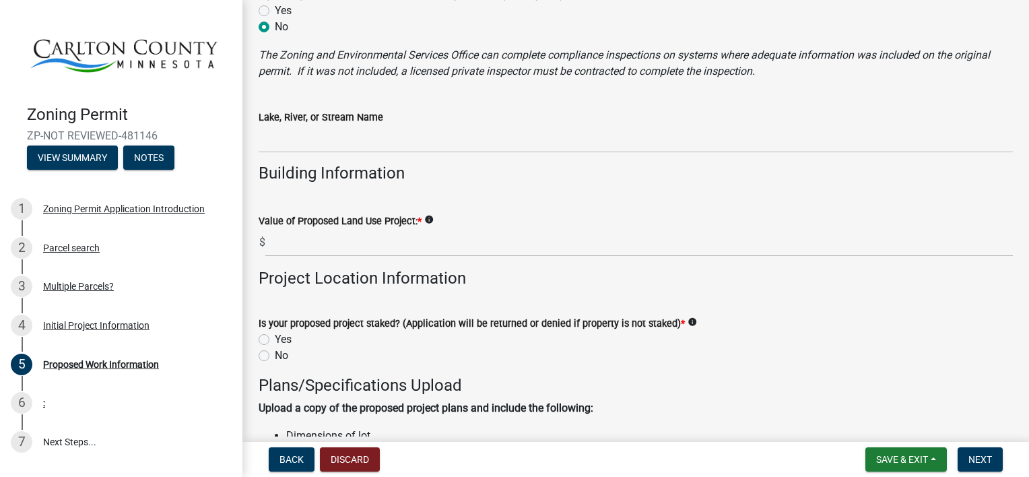
scroll to position [1043, 0]
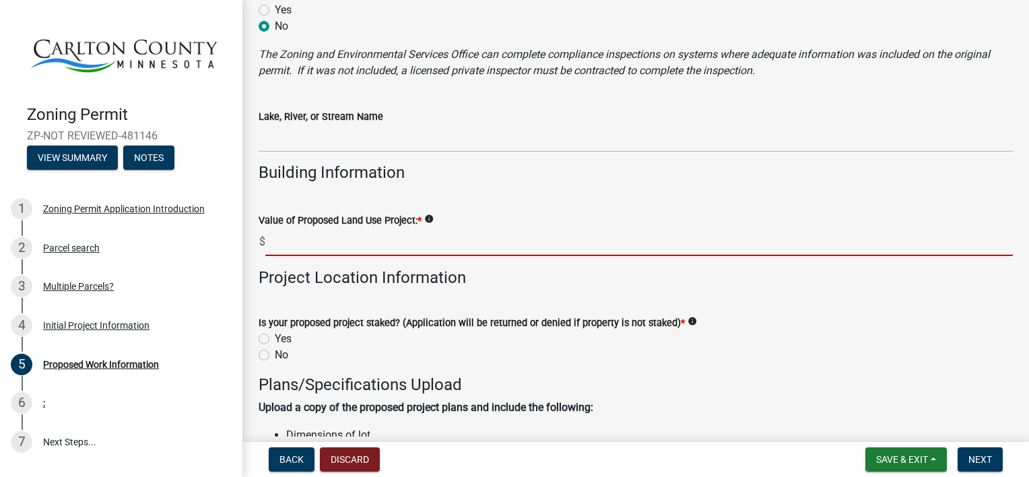
click at [841, 242] on input "text" at bounding box center [638, 242] width 747 height 28
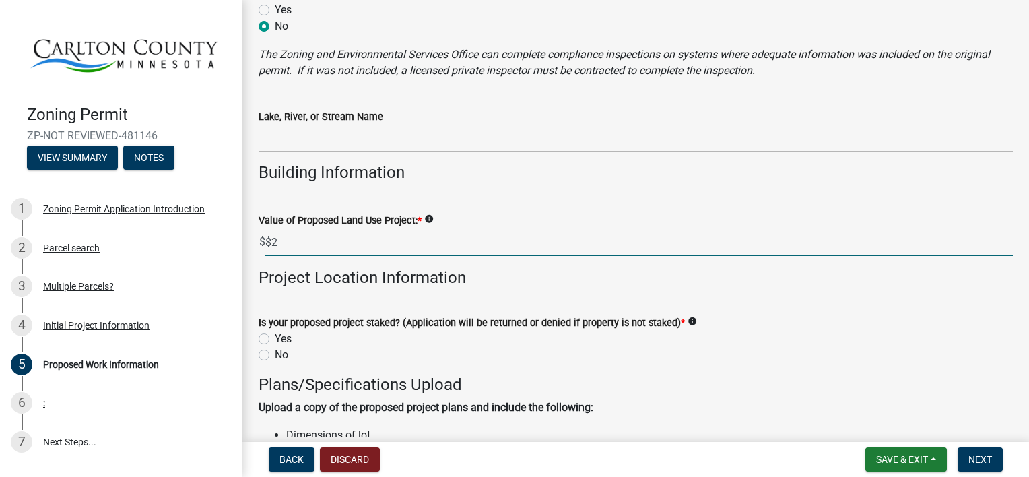
type input "$"
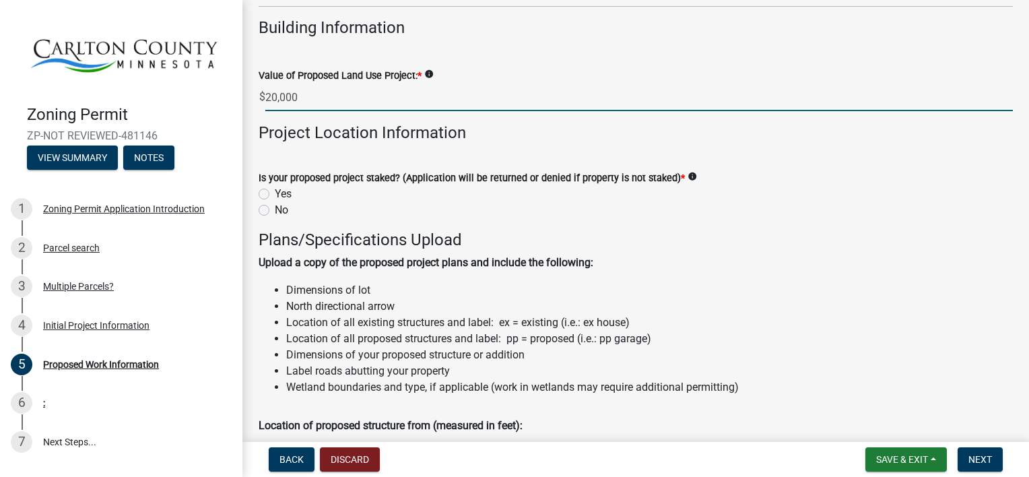
scroll to position [1206, 0]
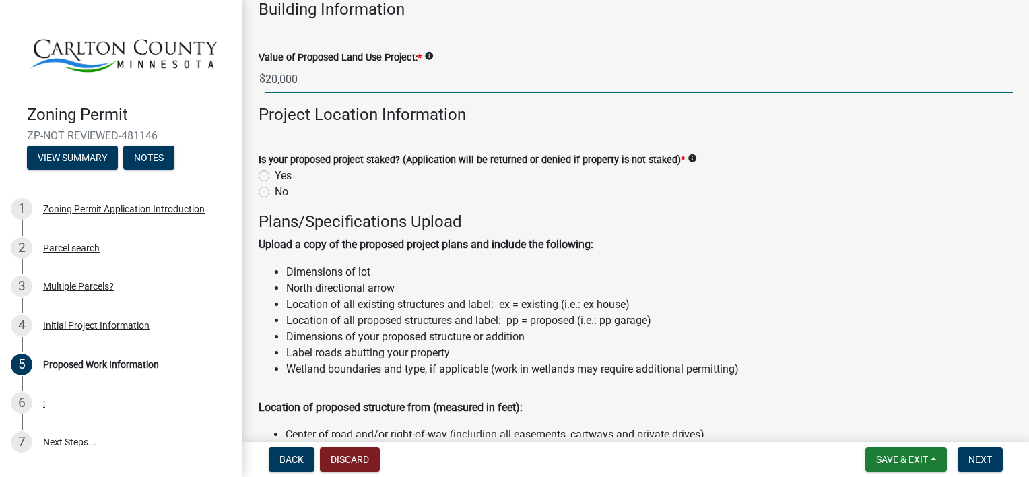
type input "20,000"
click at [275, 180] on label "Yes" at bounding box center [283, 176] width 17 height 16
click at [275, 176] on input "Yes" at bounding box center [279, 172] width 9 height 9
radio input "true"
type input "20000"
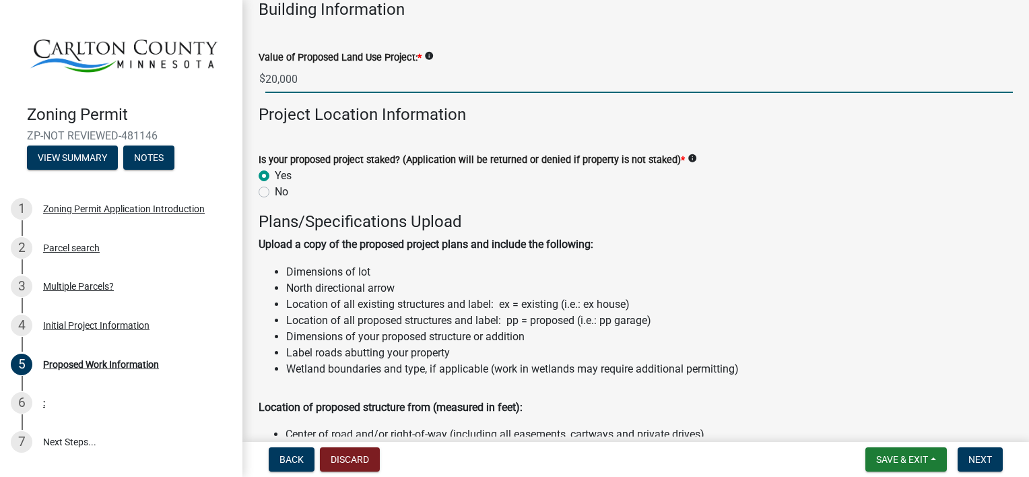
radio input "true"
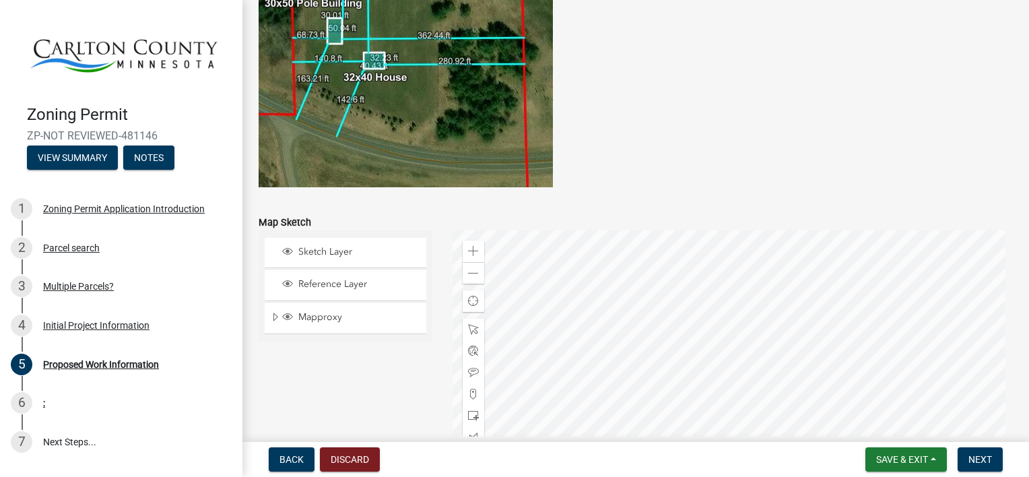
scroll to position [2586, 0]
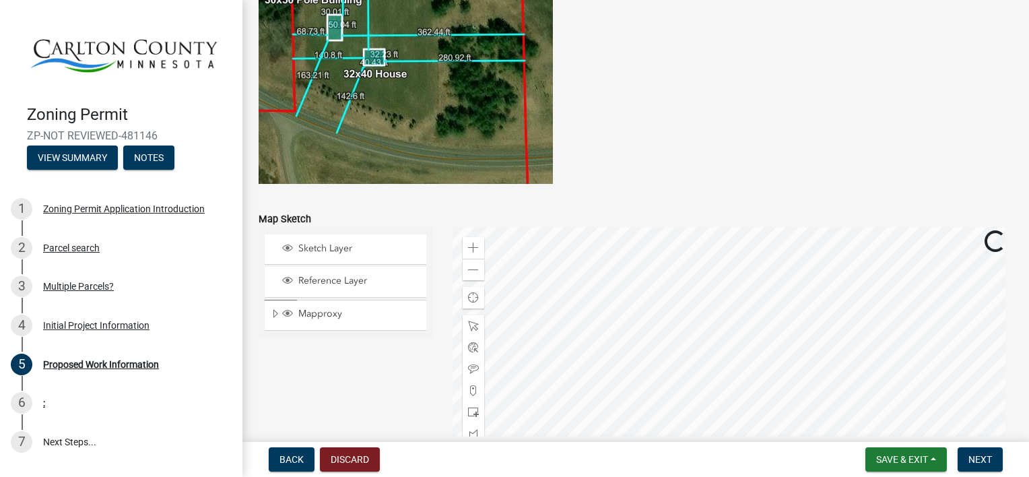
click at [345, 246] on span "Sketch Layer" at bounding box center [358, 248] width 127 height 12
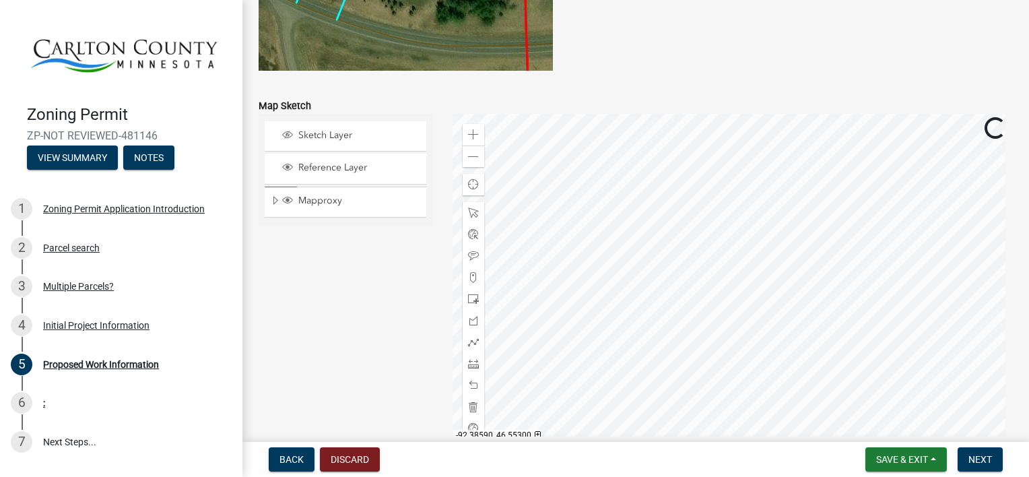
scroll to position [2700, 0]
click at [473, 297] on span at bounding box center [473, 297] width 11 height 11
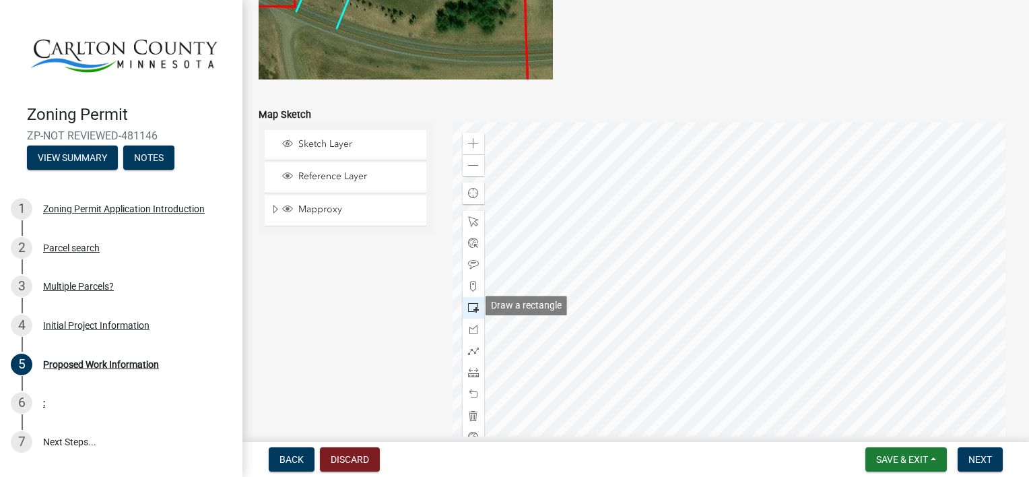
scroll to position [2699, 0]
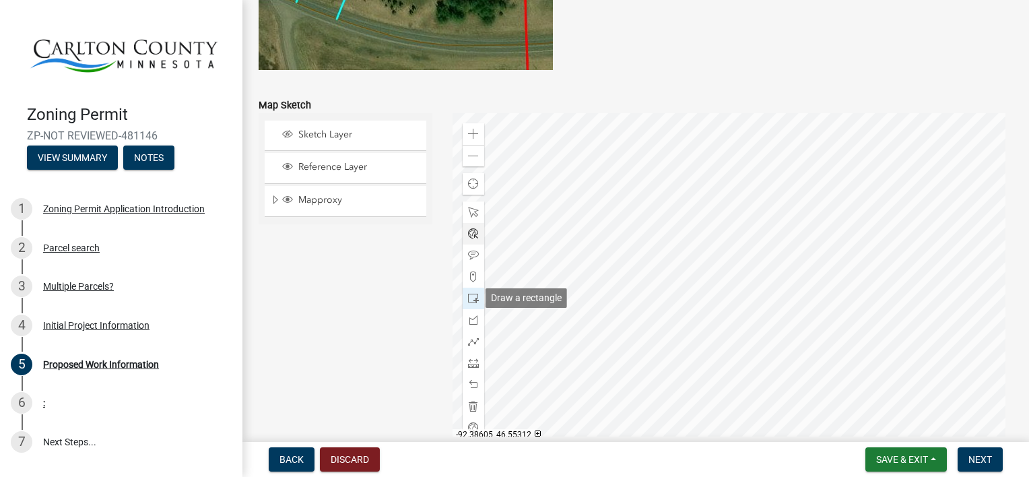
click at [470, 236] on span at bounding box center [473, 233] width 11 height 11
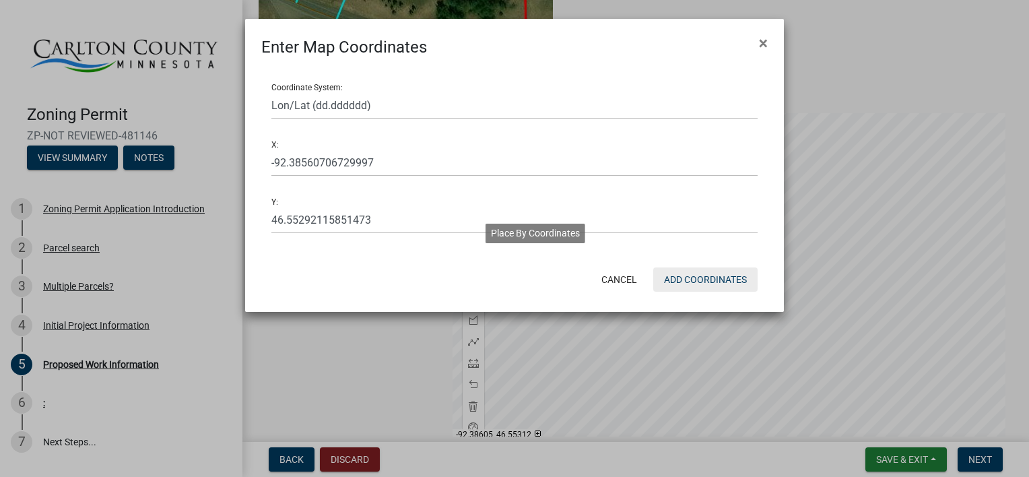
click at [698, 287] on button "Add Coordinates" at bounding box center [705, 279] width 104 height 24
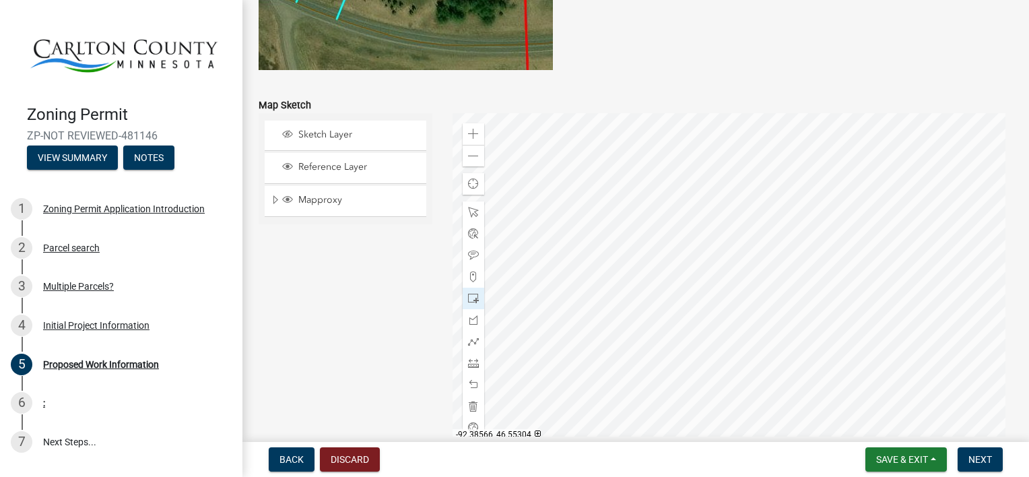
scroll to position [2713, 0]
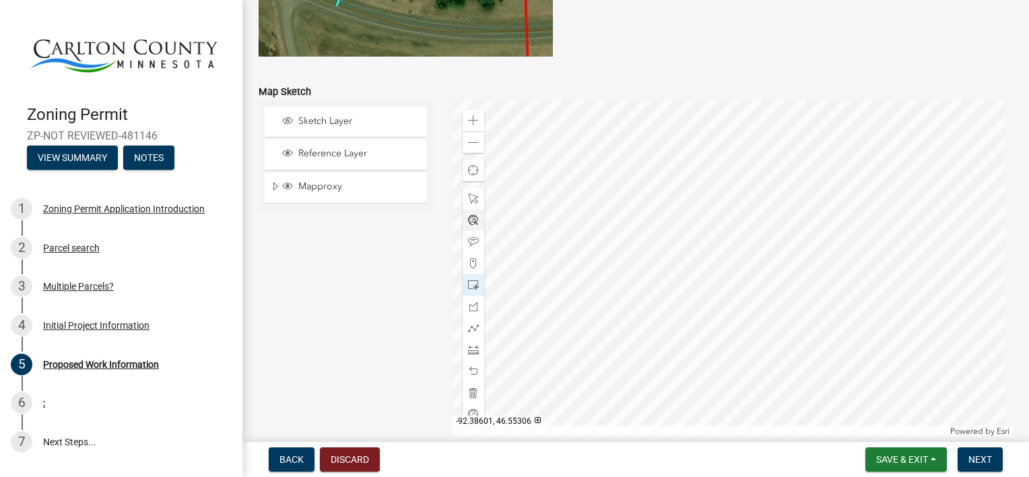
click at [474, 221] on span at bounding box center [473, 220] width 11 height 11
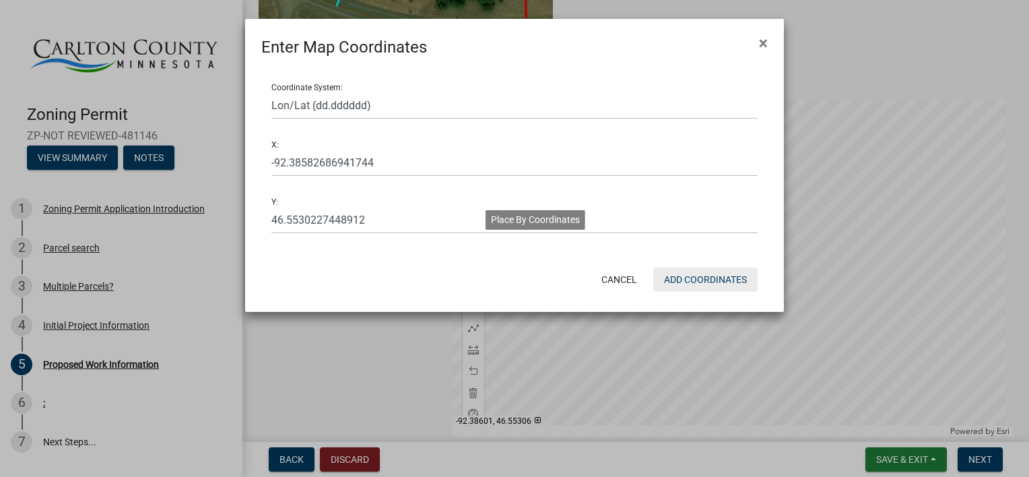
click at [705, 278] on button "Add Coordinates" at bounding box center [705, 279] width 104 height 24
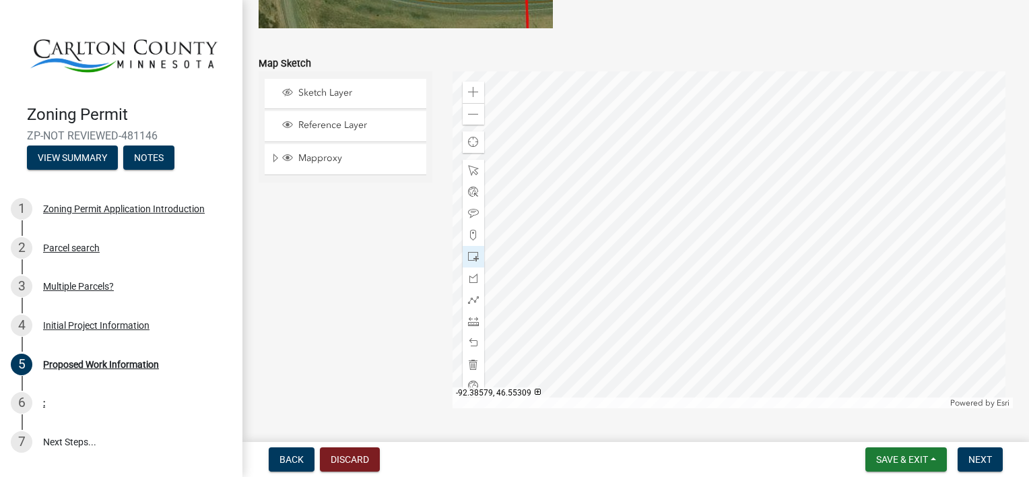
scroll to position [2777, 0]
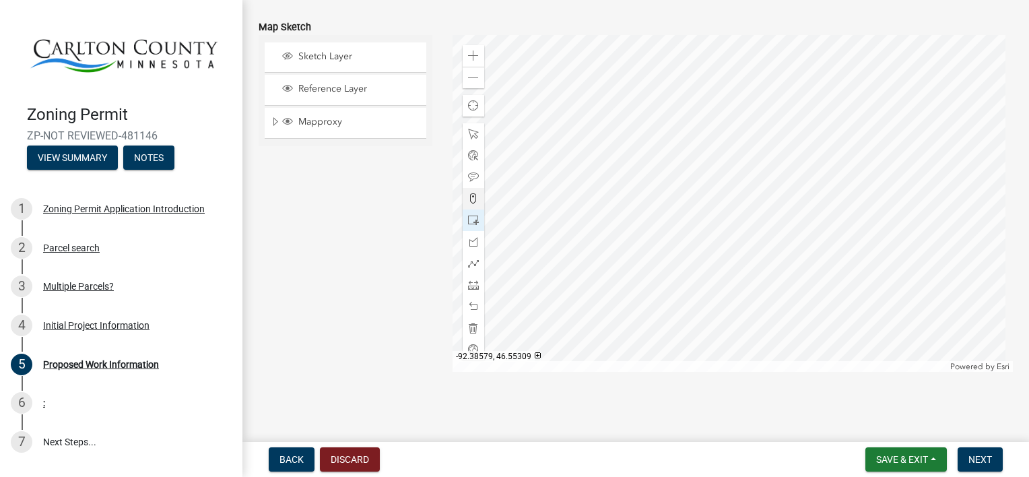
click at [473, 205] on div at bounding box center [473, 199] width 22 height 22
click at [469, 199] on span at bounding box center [473, 198] width 11 height 11
click at [522, 201] on div "Draw a point" at bounding box center [517, 198] width 64 height 20
click at [471, 200] on span at bounding box center [473, 198] width 11 height 11
click at [473, 197] on span at bounding box center [473, 198] width 11 height 11
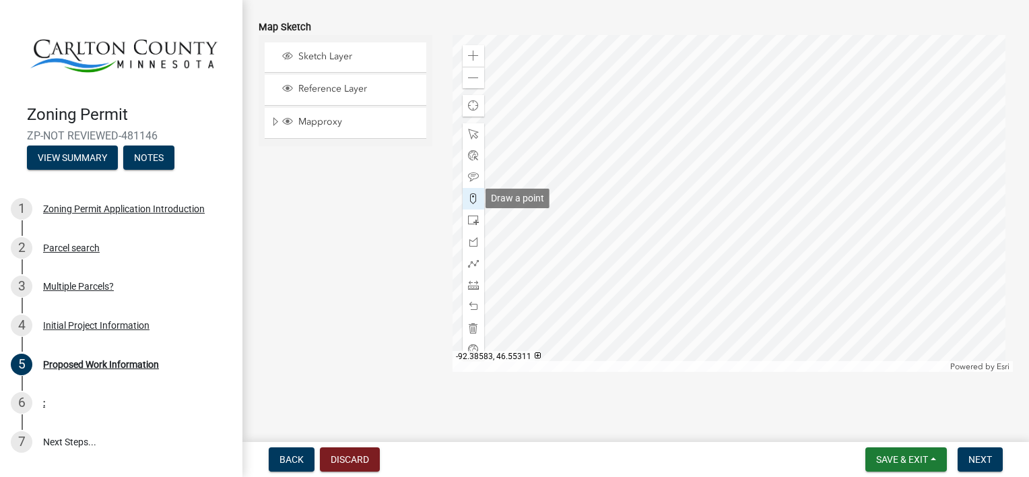
click at [471, 199] on span at bounding box center [473, 198] width 11 height 11
click at [474, 215] on span at bounding box center [473, 220] width 11 height 11
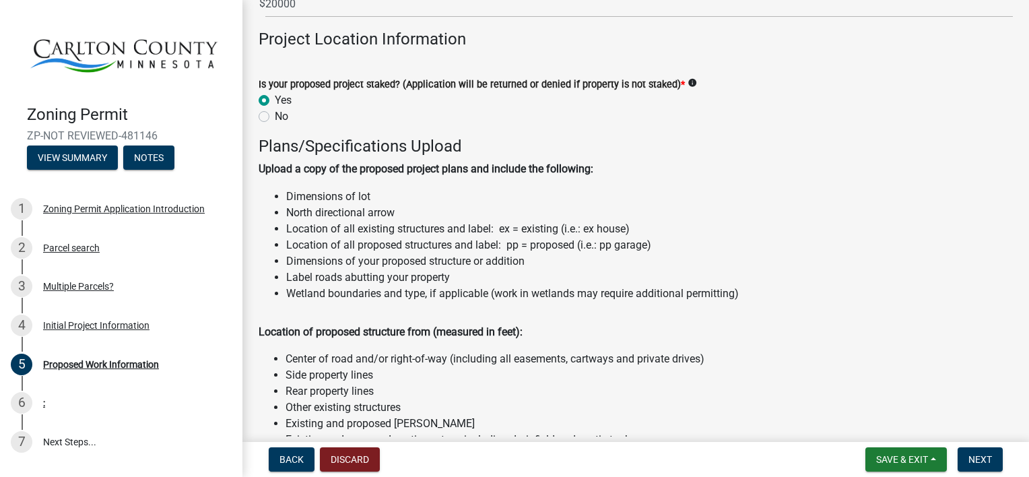
scroll to position [1276, 0]
